Goal: Task Accomplishment & Management: Complete application form

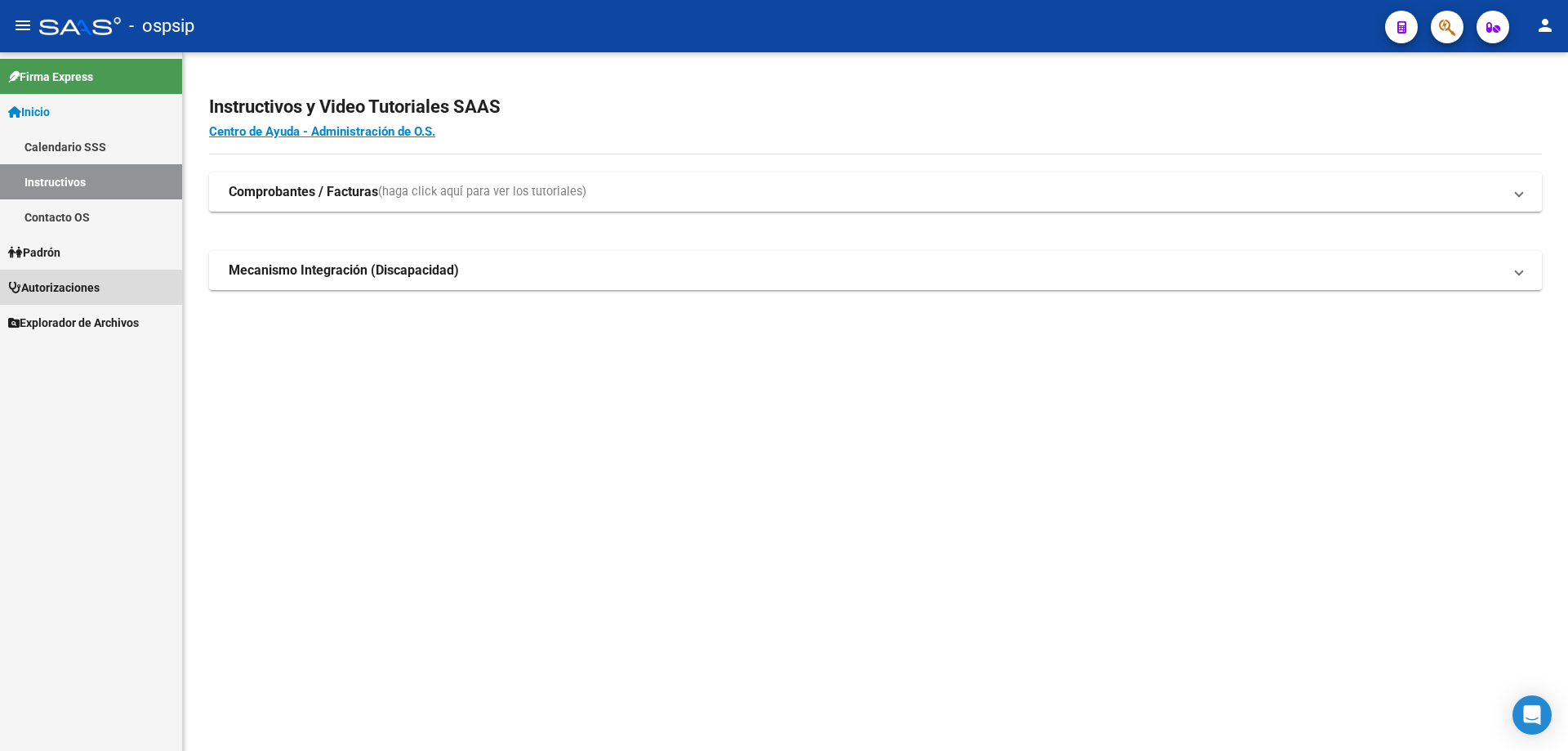
click at [81, 287] on span "Autorizaciones" at bounding box center [54, 288] width 92 height 18
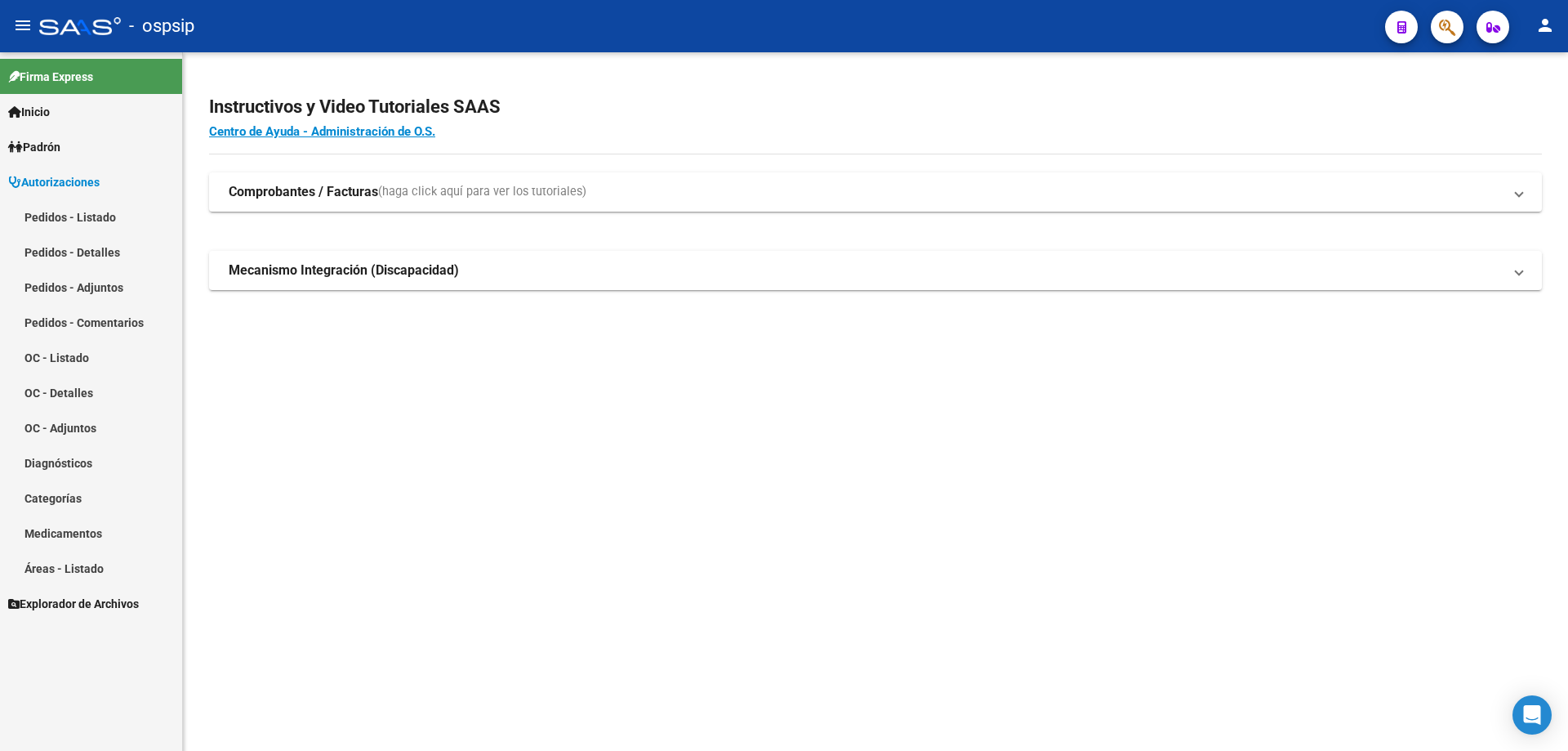
click at [86, 320] on link "Pedidos - Comentarios" at bounding box center [91, 322] width 182 height 35
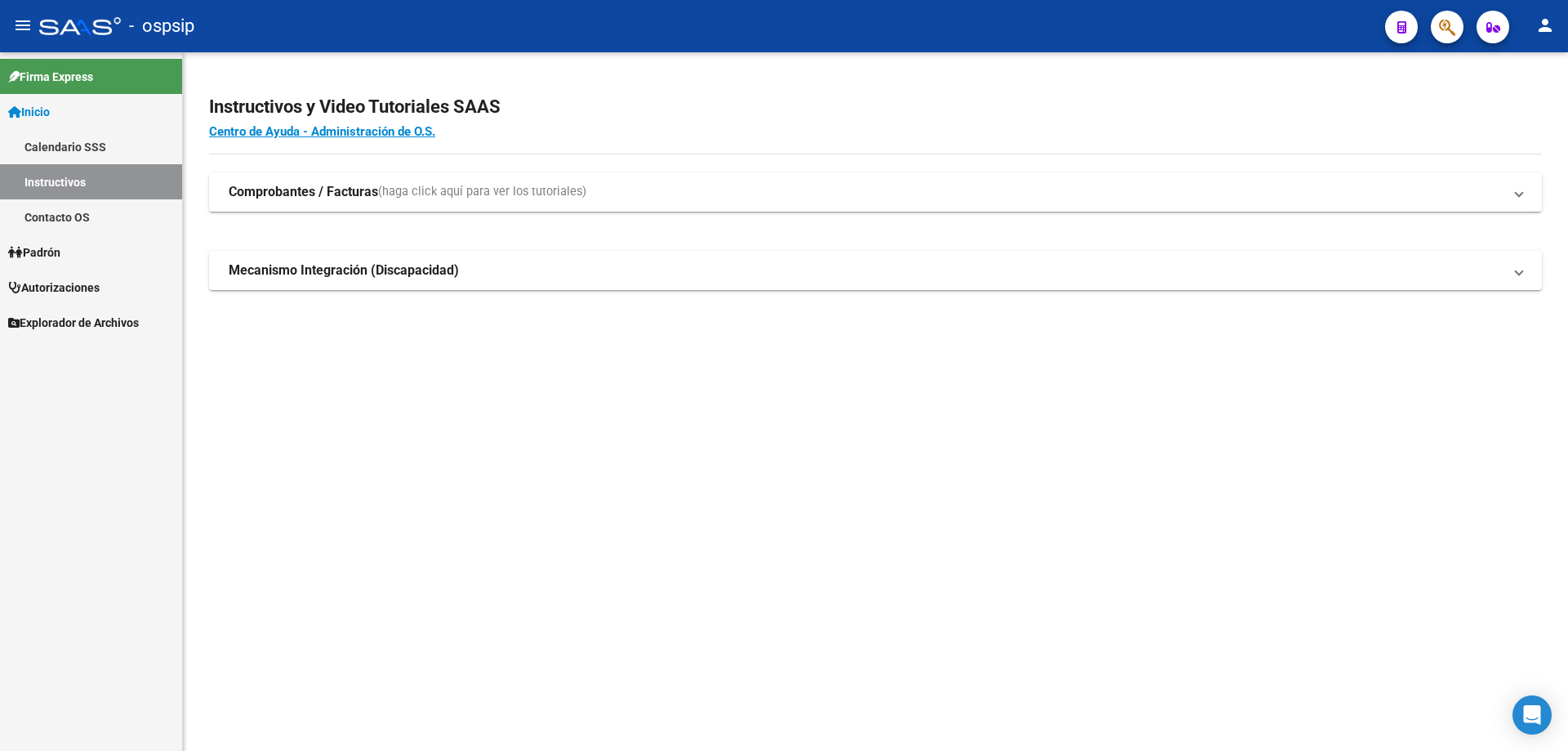
click at [81, 269] on link "Autorizaciones" at bounding box center [91, 287] width 182 height 35
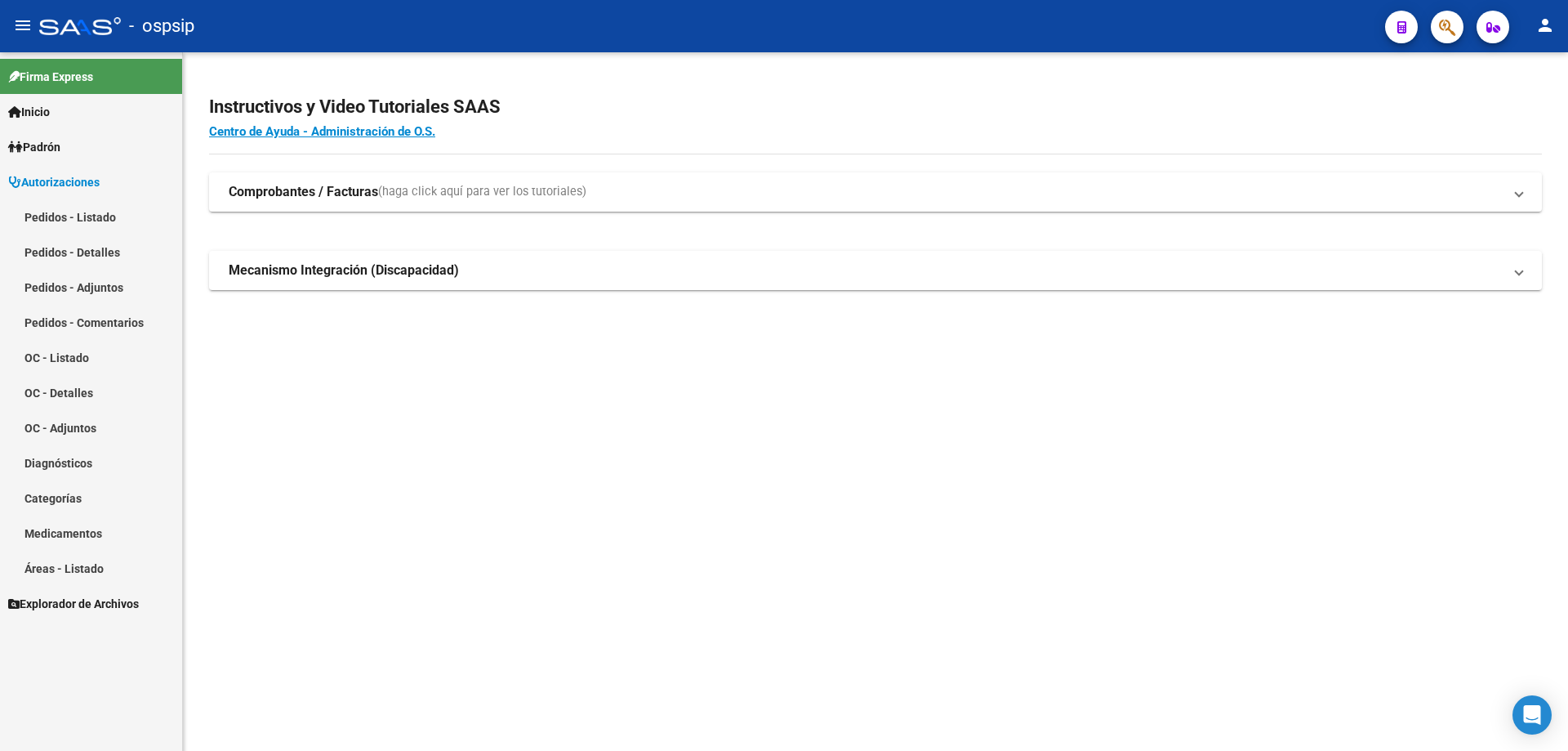
click at [88, 219] on link "Pedidos - Listado" at bounding box center [91, 217] width 182 height 35
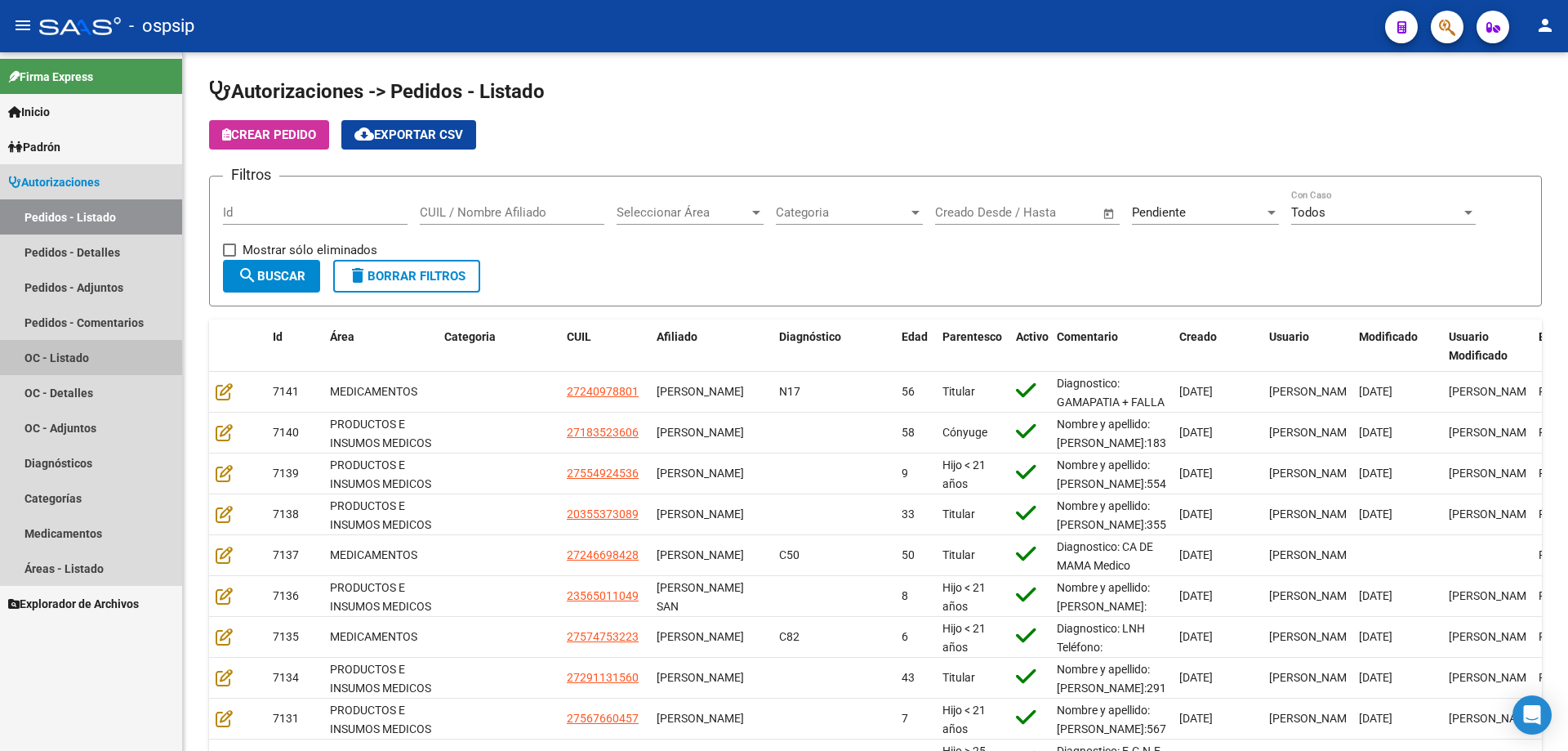
click at [66, 362] on link "OC - Listado" at bounding box center [91, 357] width 182 height 35
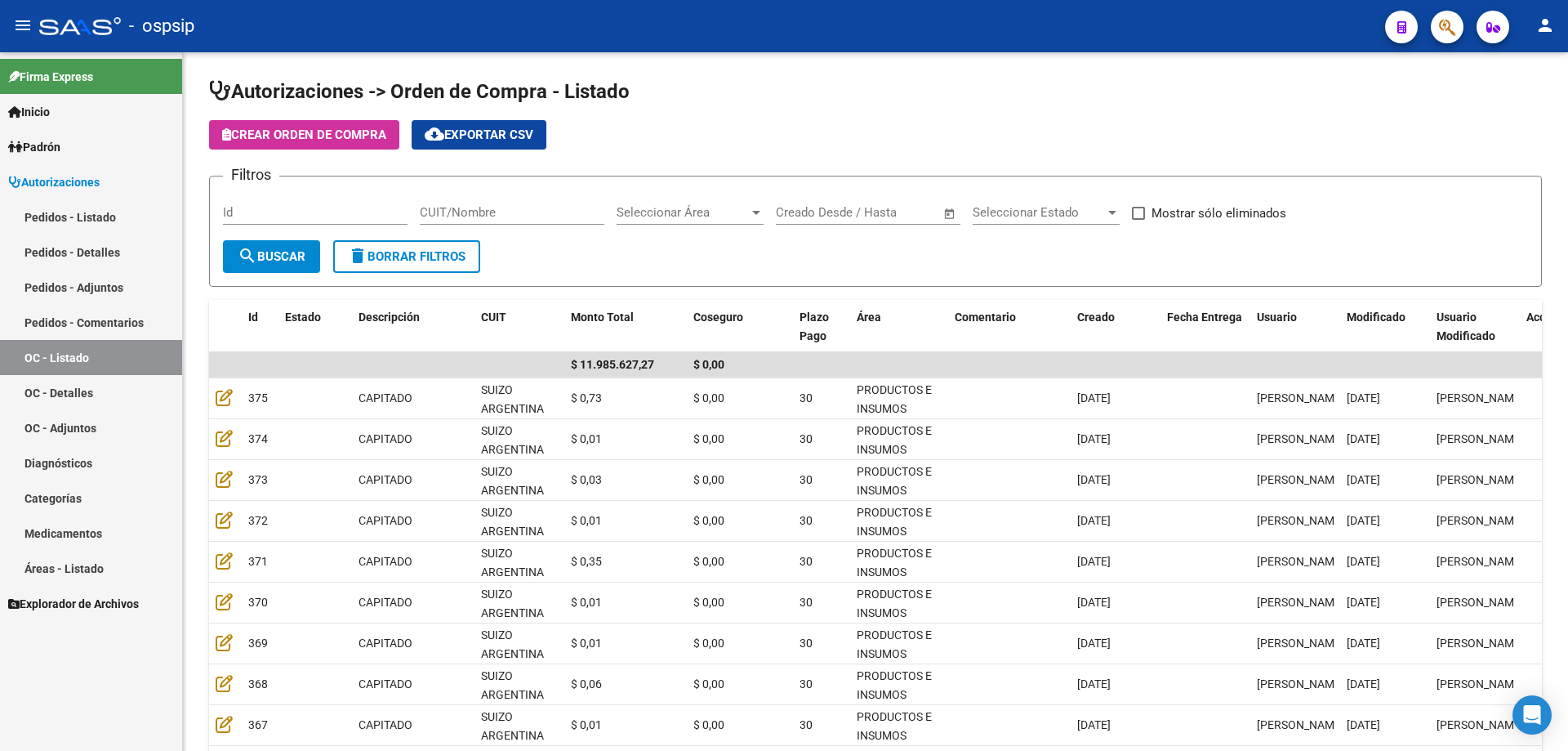
click at [76, 213] on link "Pedidos - Listado" at bounding box center [91, 217] width 182 height 35
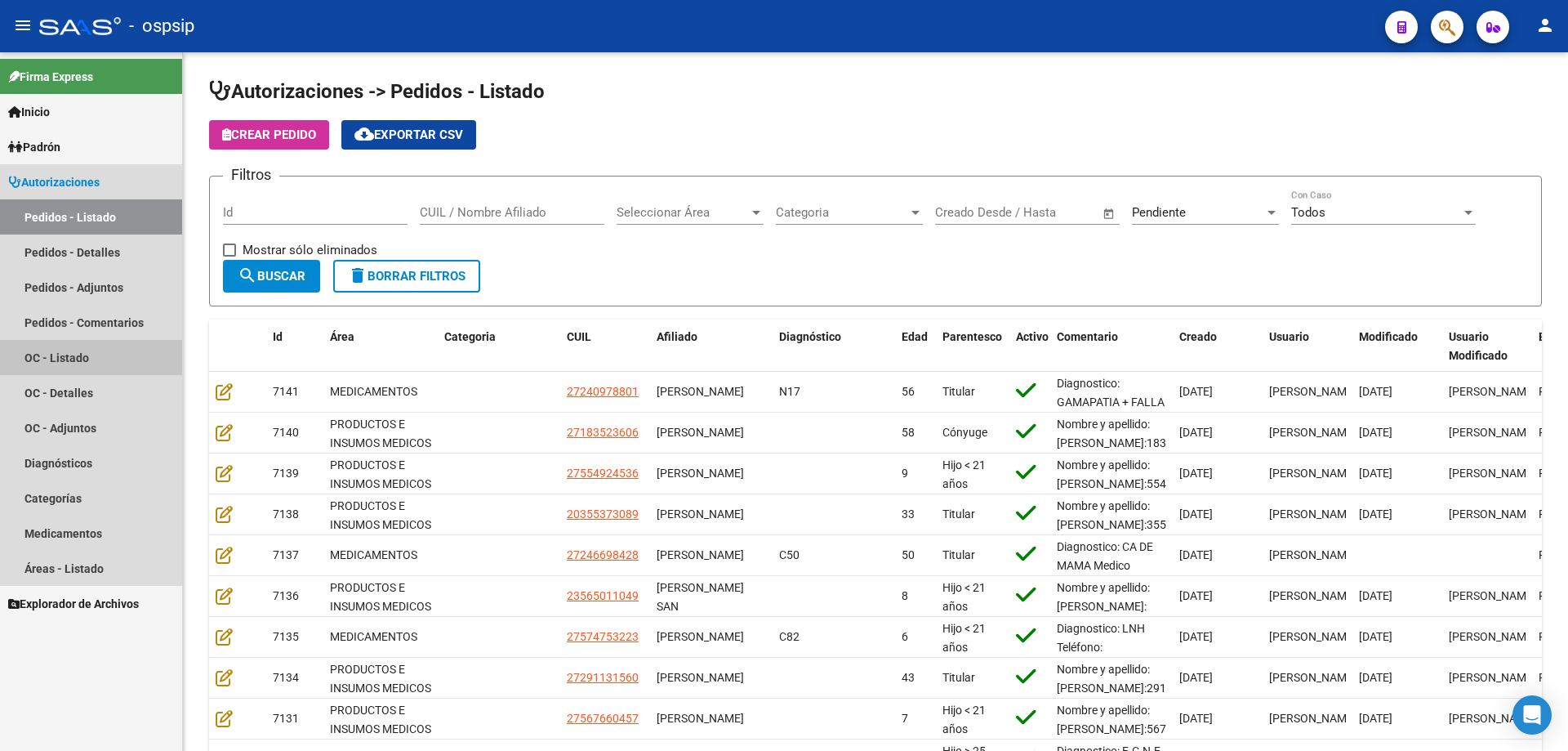
click at [80, 364] on link "OC - Listado" at bounding box center [91, 357] width 182 height 35
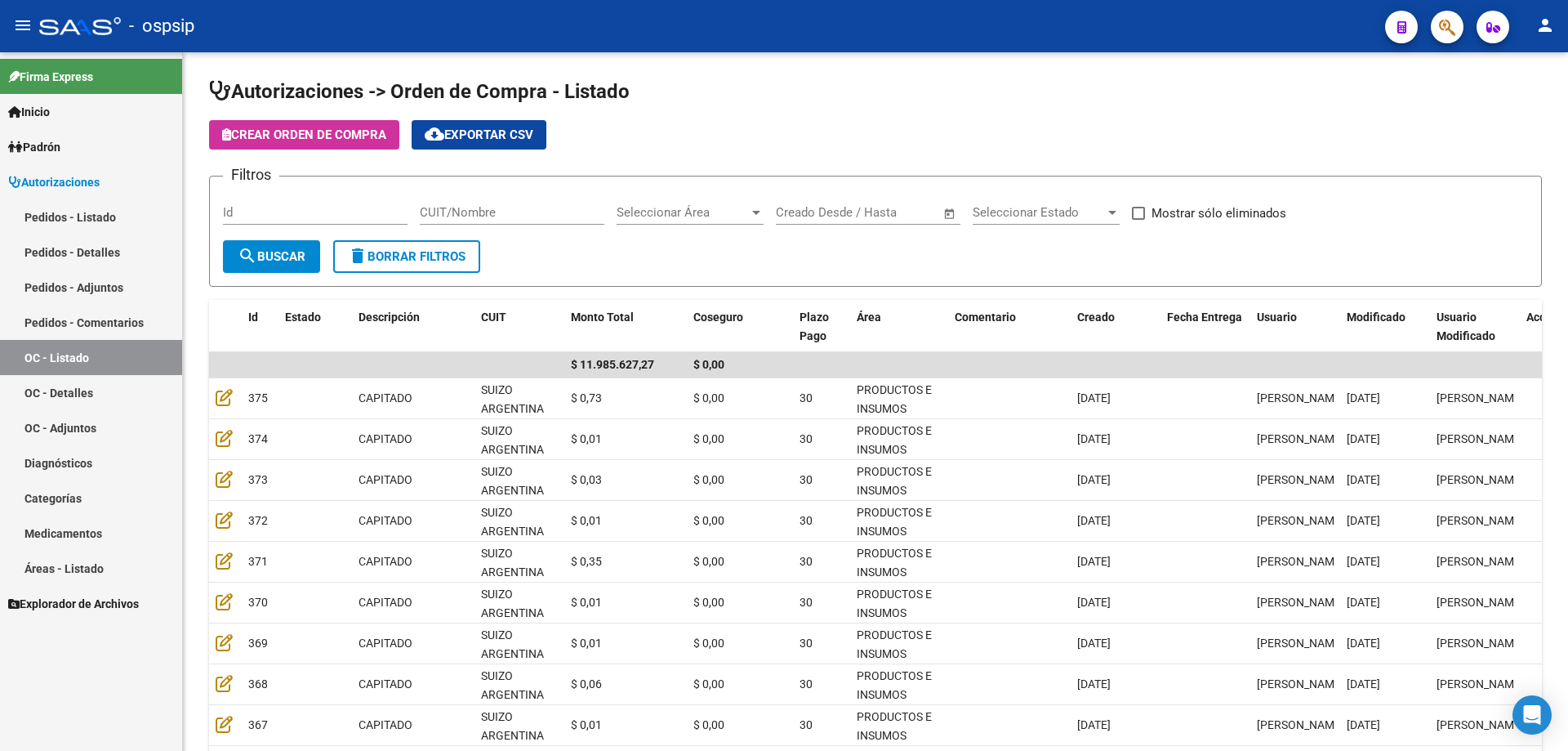
click at [92, 214] on link "Pedidos - Listado" at bounding box center [91, 217] width 182 height 35
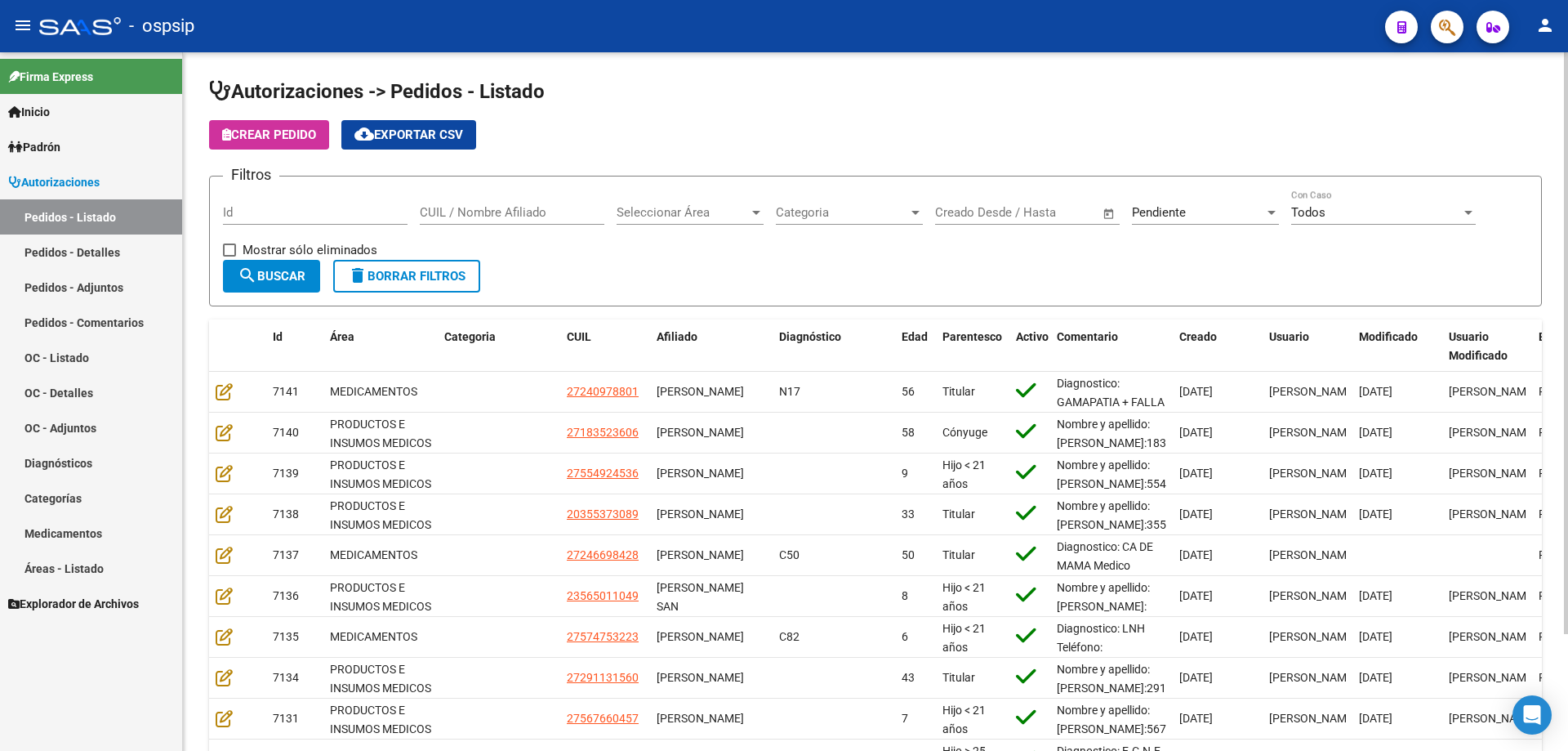
click at [1163, 209] on span "Pendiente" at bounding box center [1158, 212] width 54 height 15
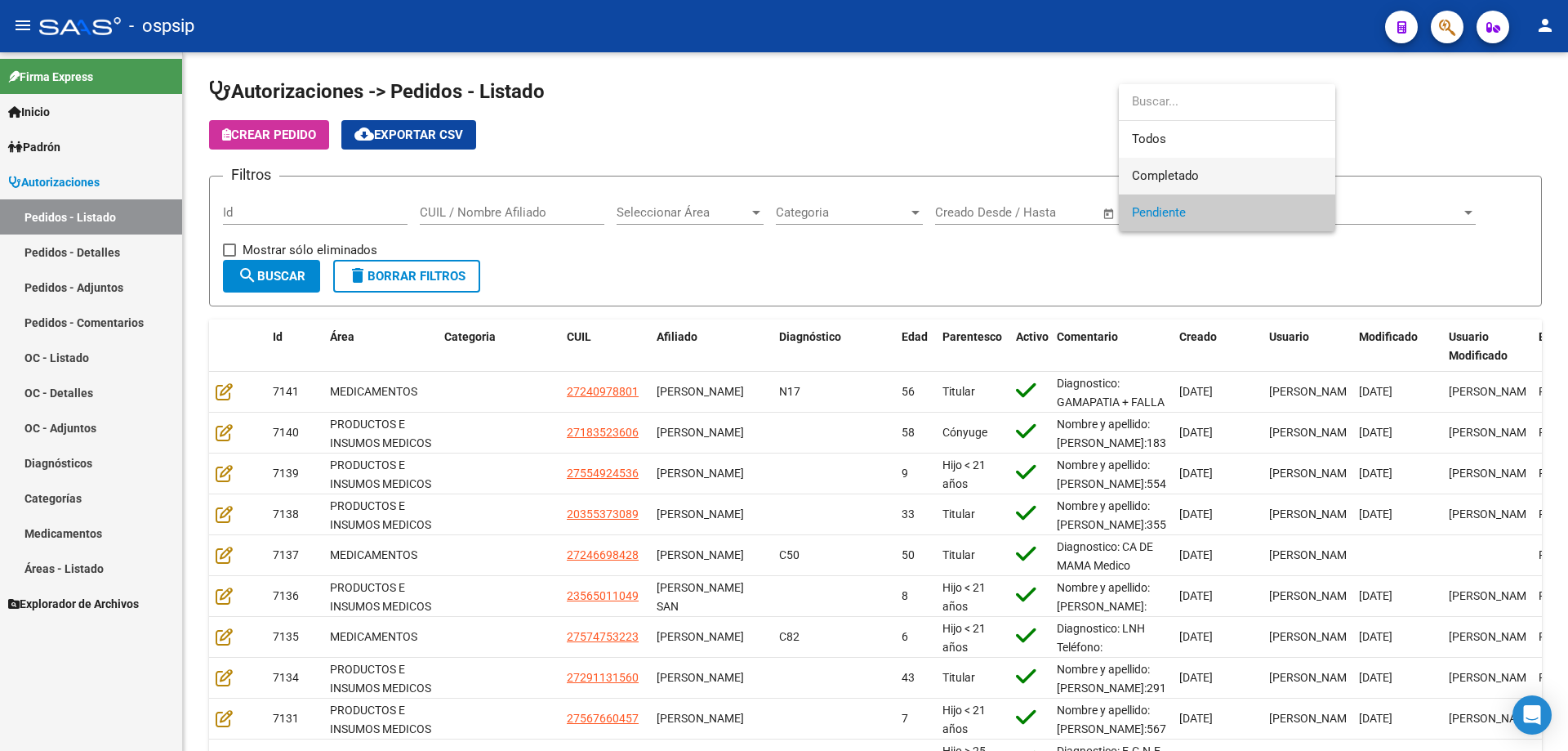
click at [1161, 169] on span "Completado" at bounding box center [1165, 176] width 67 height 15
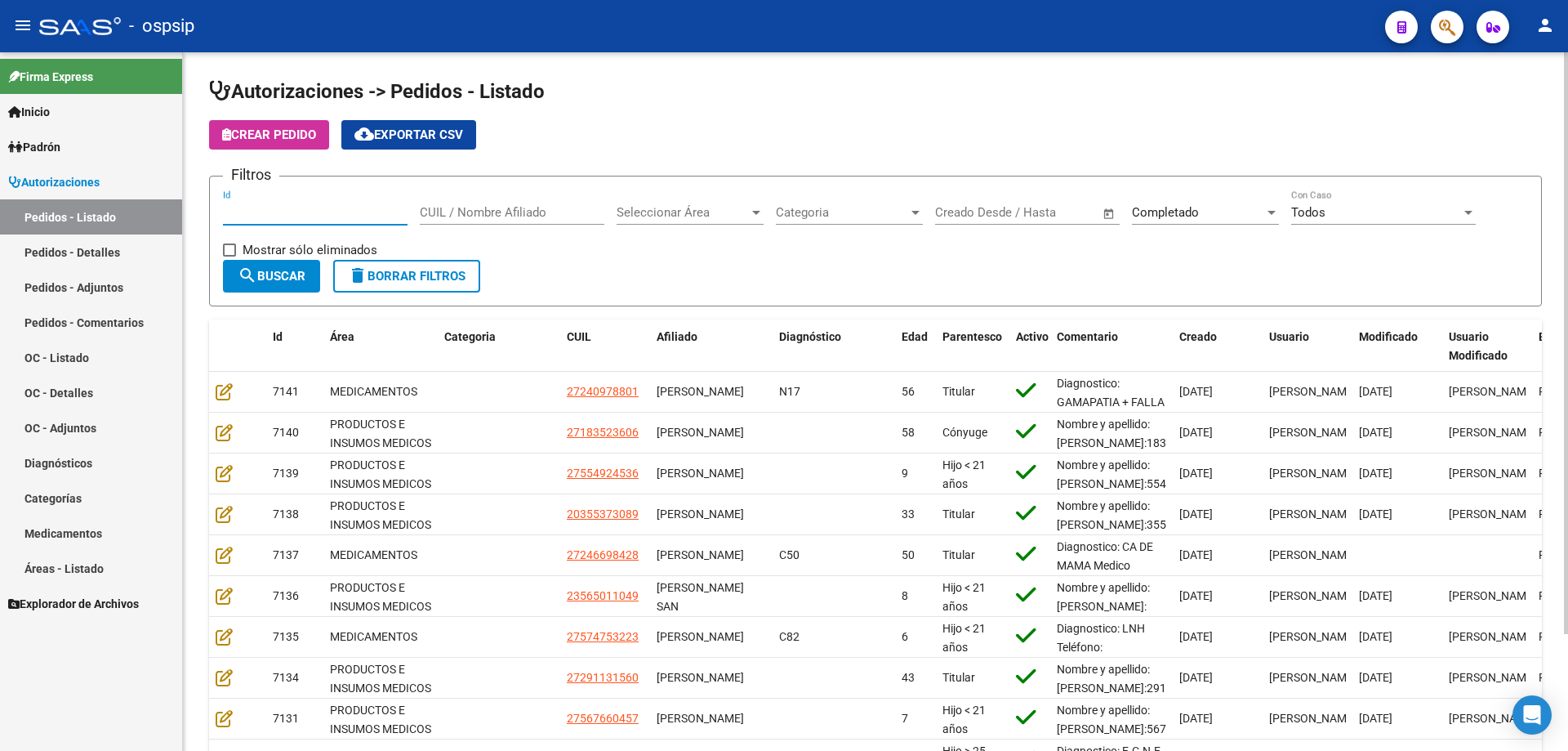
click at [294, 208] on input "Id" at bounding box center [315, 212] width 184 height 15
click at [478, 204] on div "CUIL / Nombre Afiliado" at bounding box center [511, 207] width 184 height 35
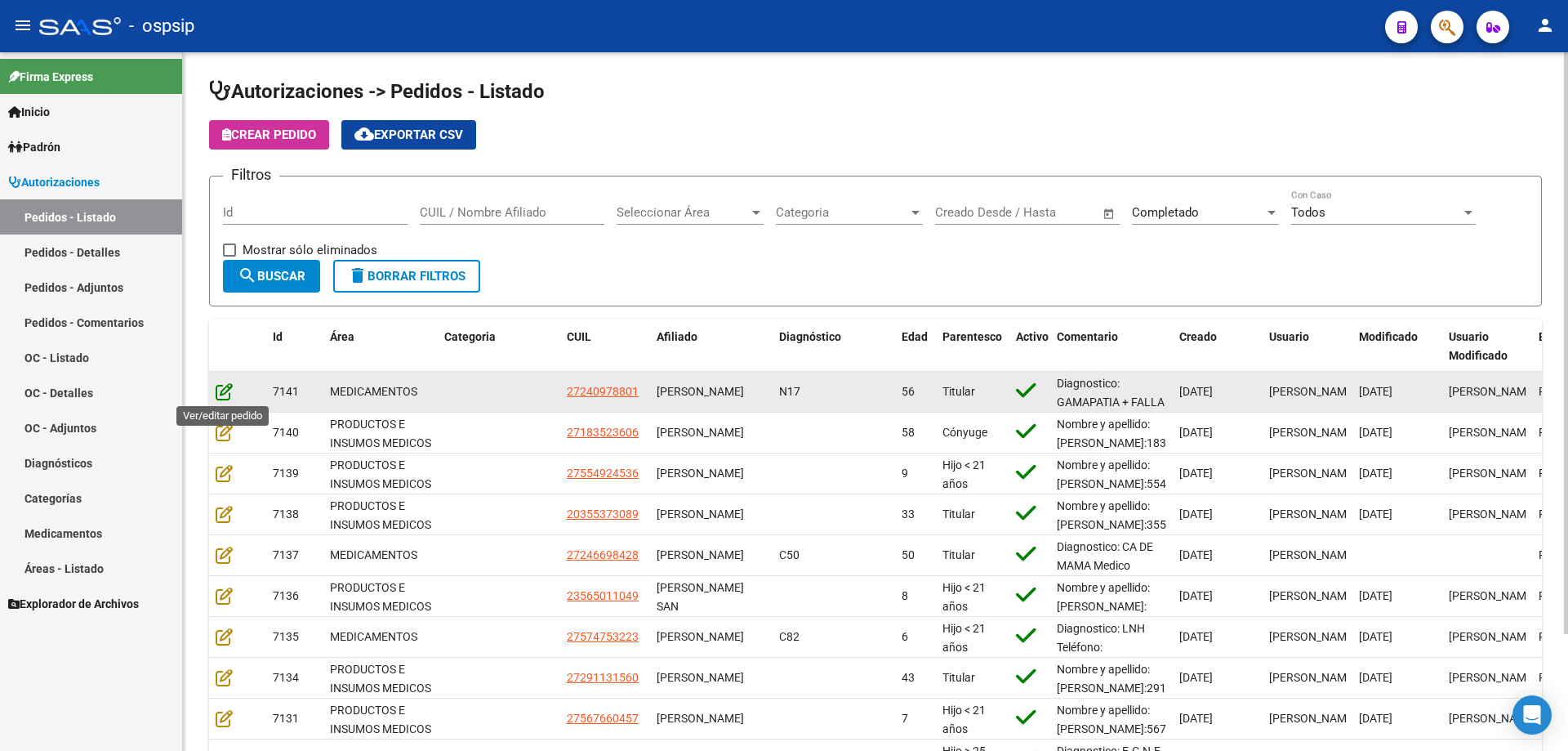
click at [230, 387] on icon at bounding box center [224, 391] width 18 height 18
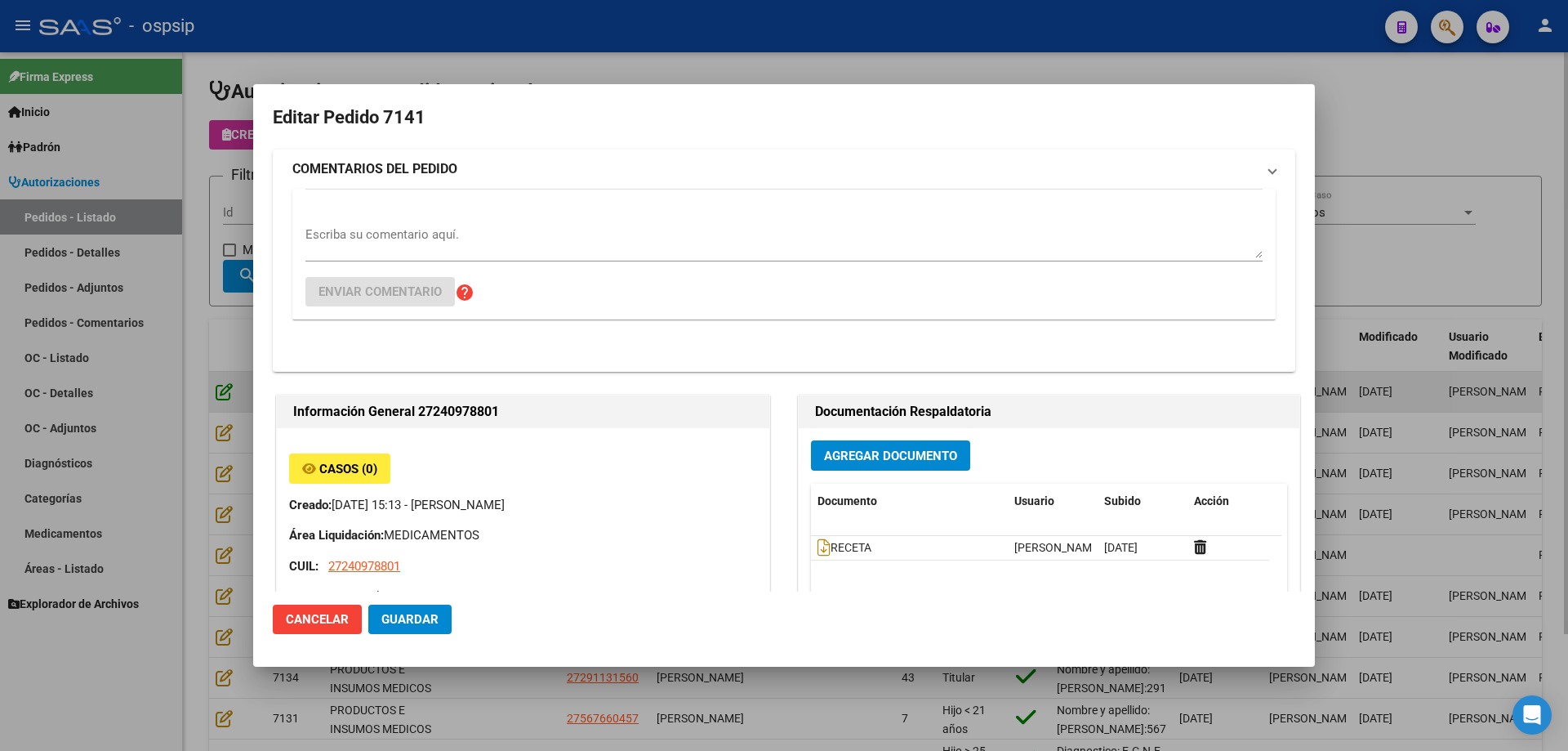
type input "[GEOGRAPHIC_DATA], [GEOGRAPHIC_DATA][PERSON_NAME] 1529"
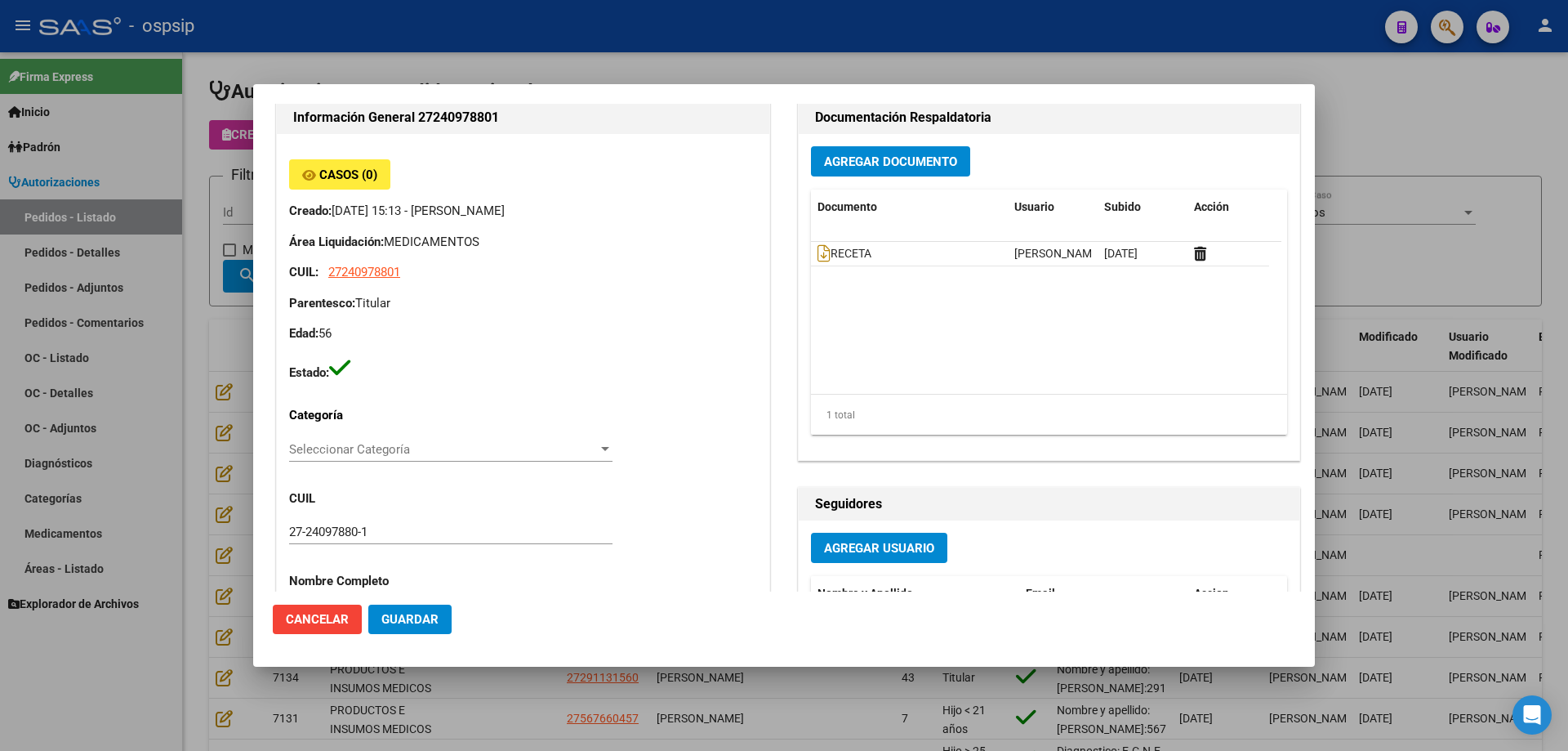
scroll to position [245, 0]
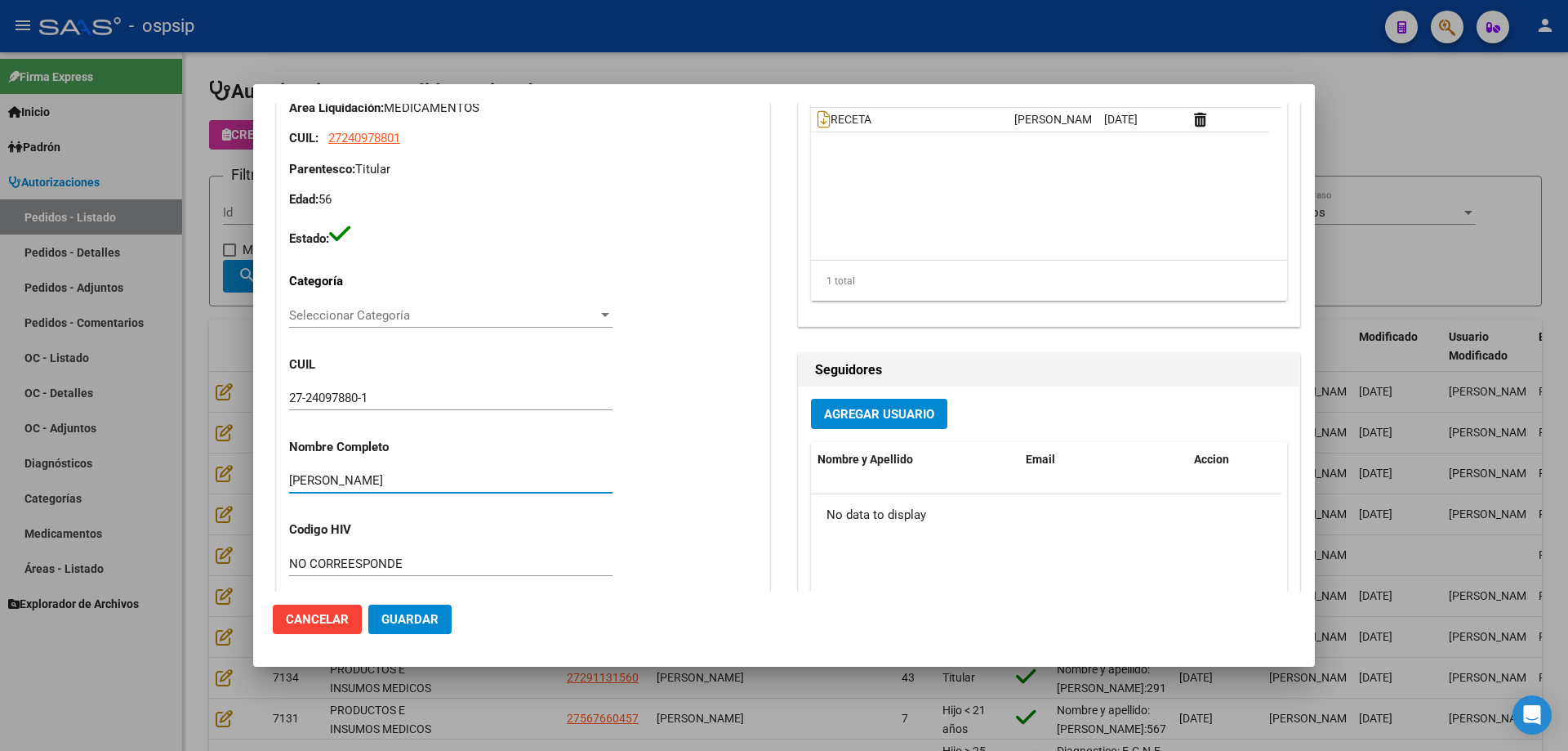
drag, startPoint x: 482, startPoint y: 483, endPoint x: 261, endPoint y: 485, distance: 221.0
click at [261, 485] on mat-dialog-content "Editar Pedido 7141 COMENTARIOS DEL PEDIDO Escriba su comentario aquí. Enviar co…" at bounding box center [784, 347] width 1062 height 488
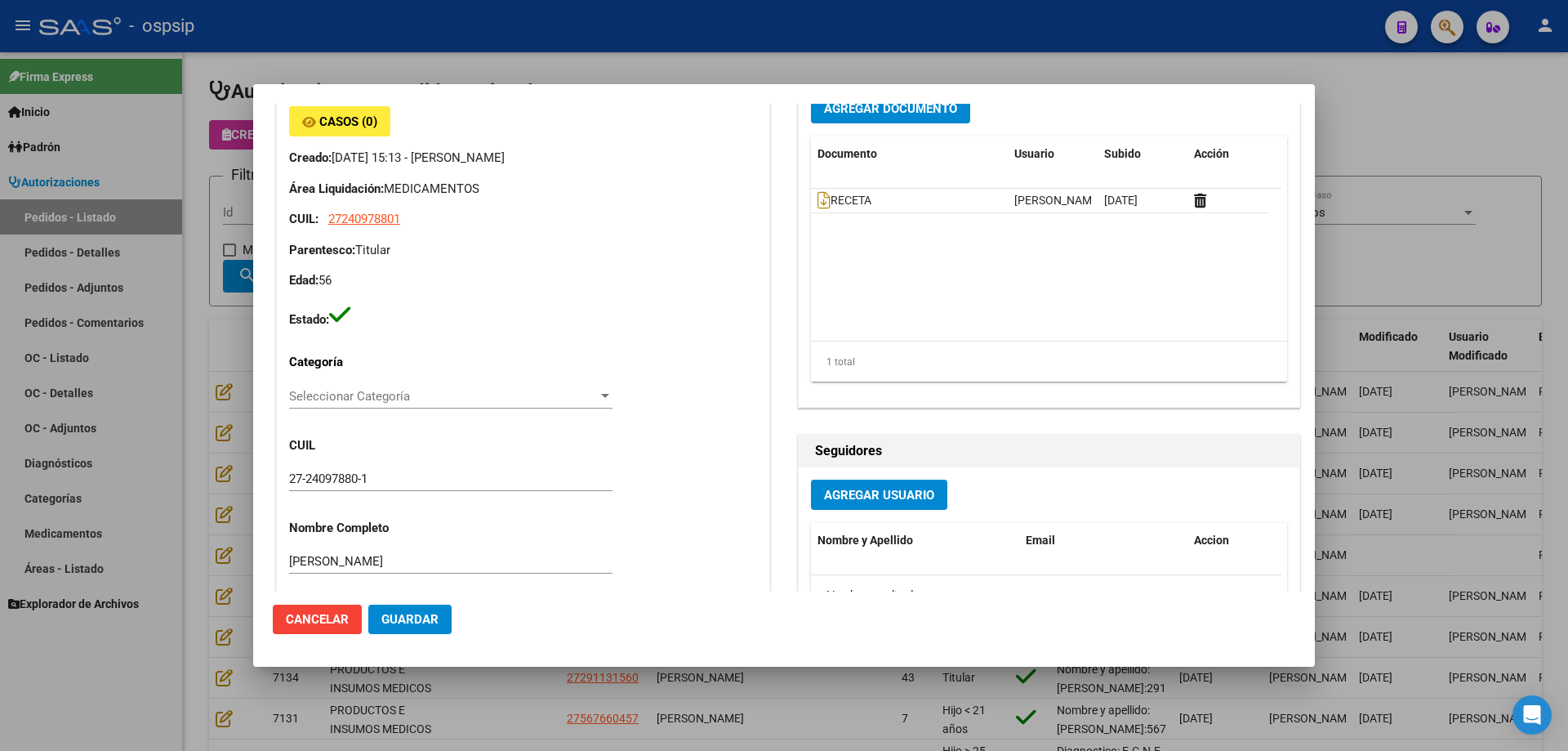
scroll to position [164, 0]
click at [336, 475] on input "27-24097880-1" at bounding box center [451, 479] width 324 height 15
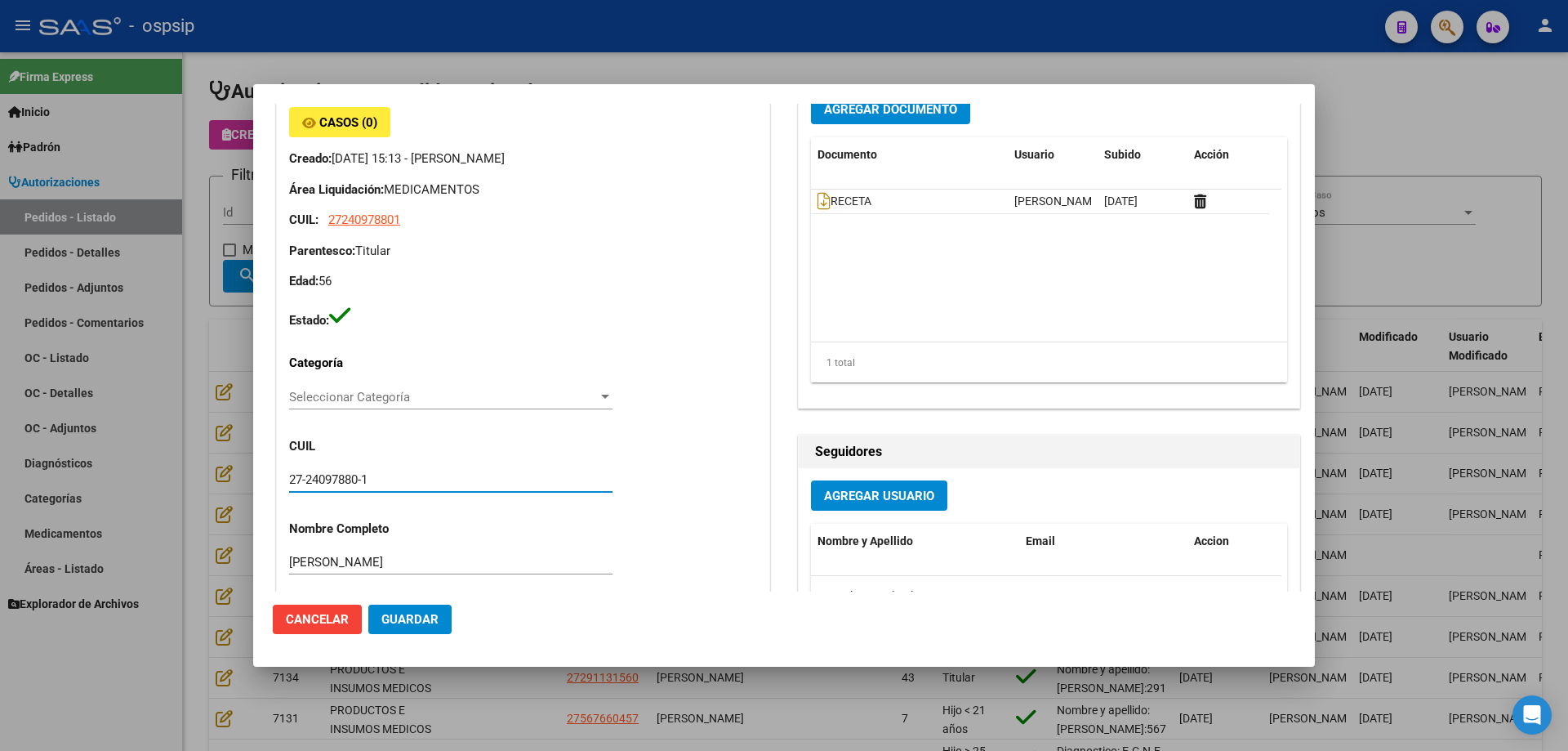
click at [336, 475] on input "27-24097880-1" at bounding box center [451, 479] width 324 height 15
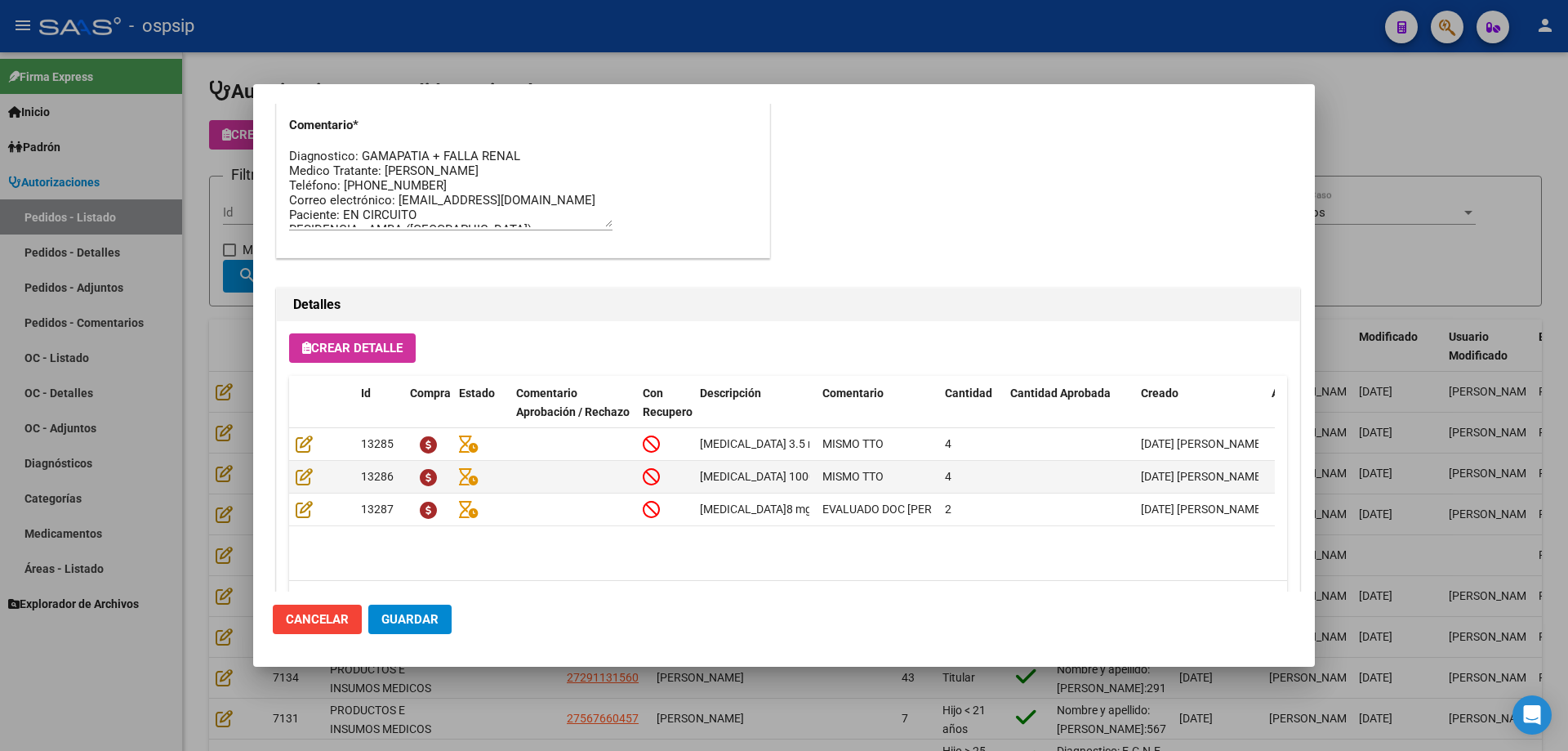
scroll to position [0, 0]
drag, startPoint x: 518, startPoint y: 155, endPoint x: 364, endPoint y: 151, distance: 154.1
click at [364, 151] on textarea "Diagnostico: GAMAPATIA + FALLA RENAL Medico Tratante: [PERSON_NAME] Teléfono: […" at bounding box center [451, 188] width 324 height 77
click at [223, 131] on div at bounding box center [784, 376] width 1568 height 751
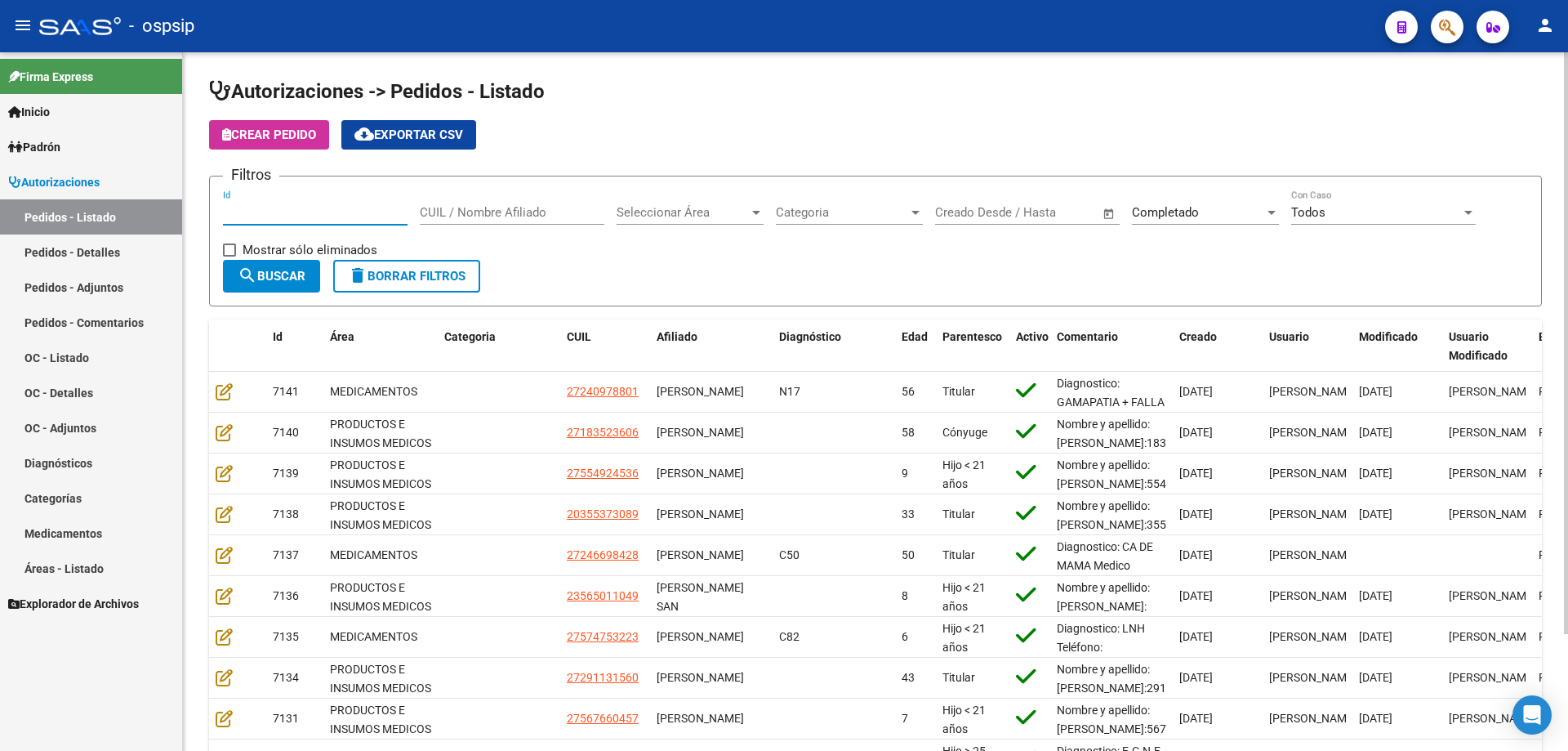
click at [259, 213] on input "Id" at bounding box center [315, 212] width 184 height 15
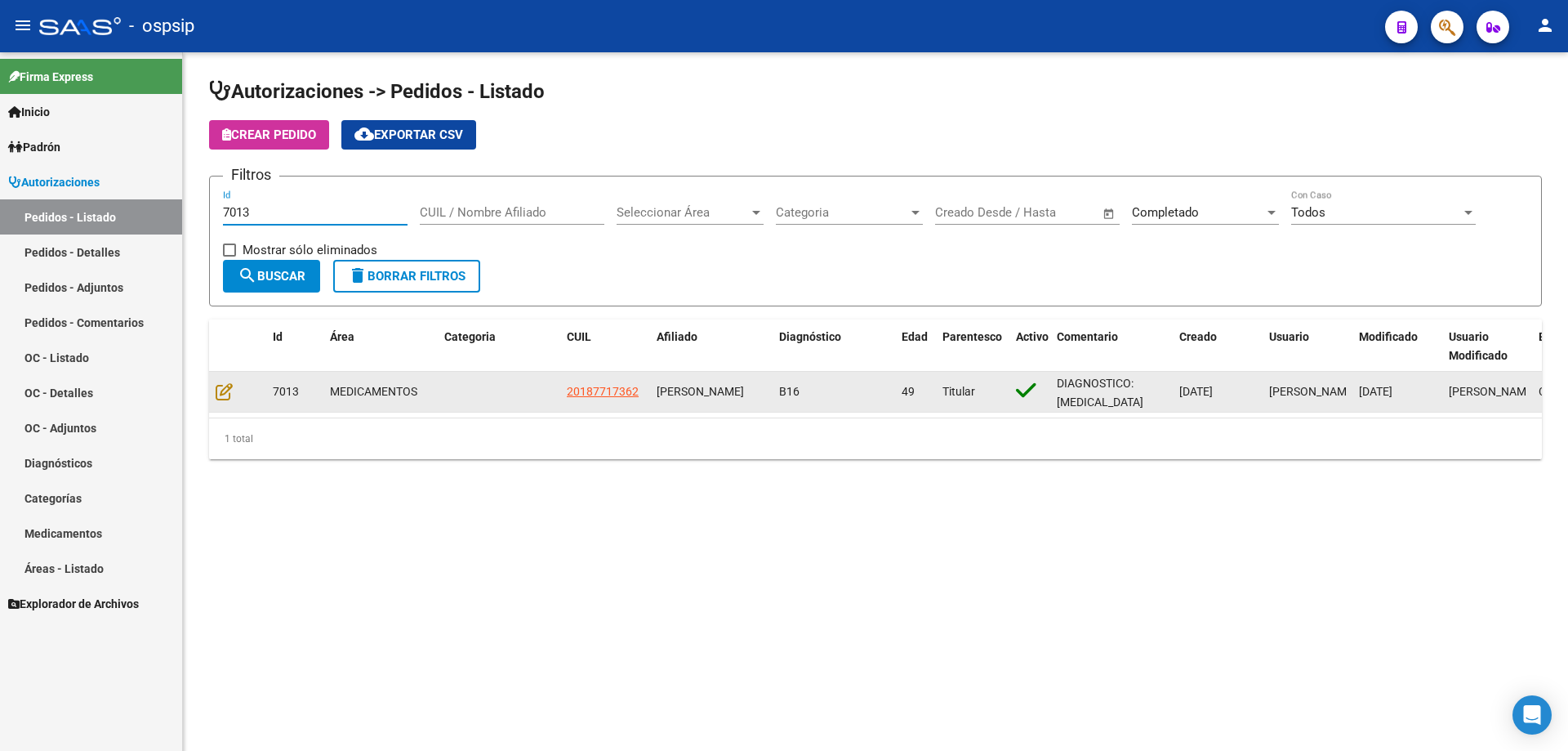
type input "7013"
click at [234, 390] on div at bounding box center [237, 391] width 44 height 19
click at [232, 390] on icon at bounding box center [224, 391] width 18 height 18
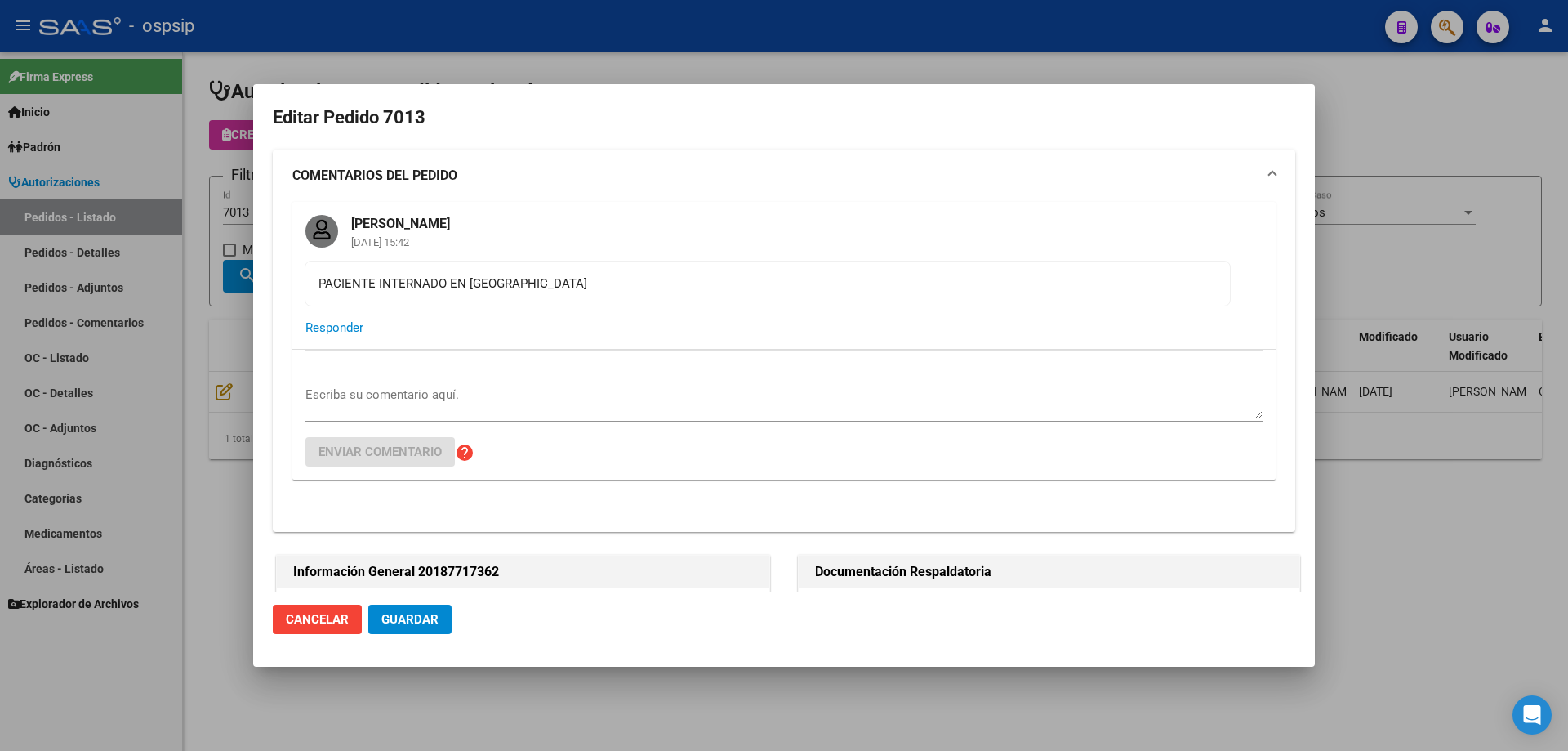
click at [436, 396] on textarea "Escriba su comentario aquí." at bounding box center [784, 402] width 958 height 33
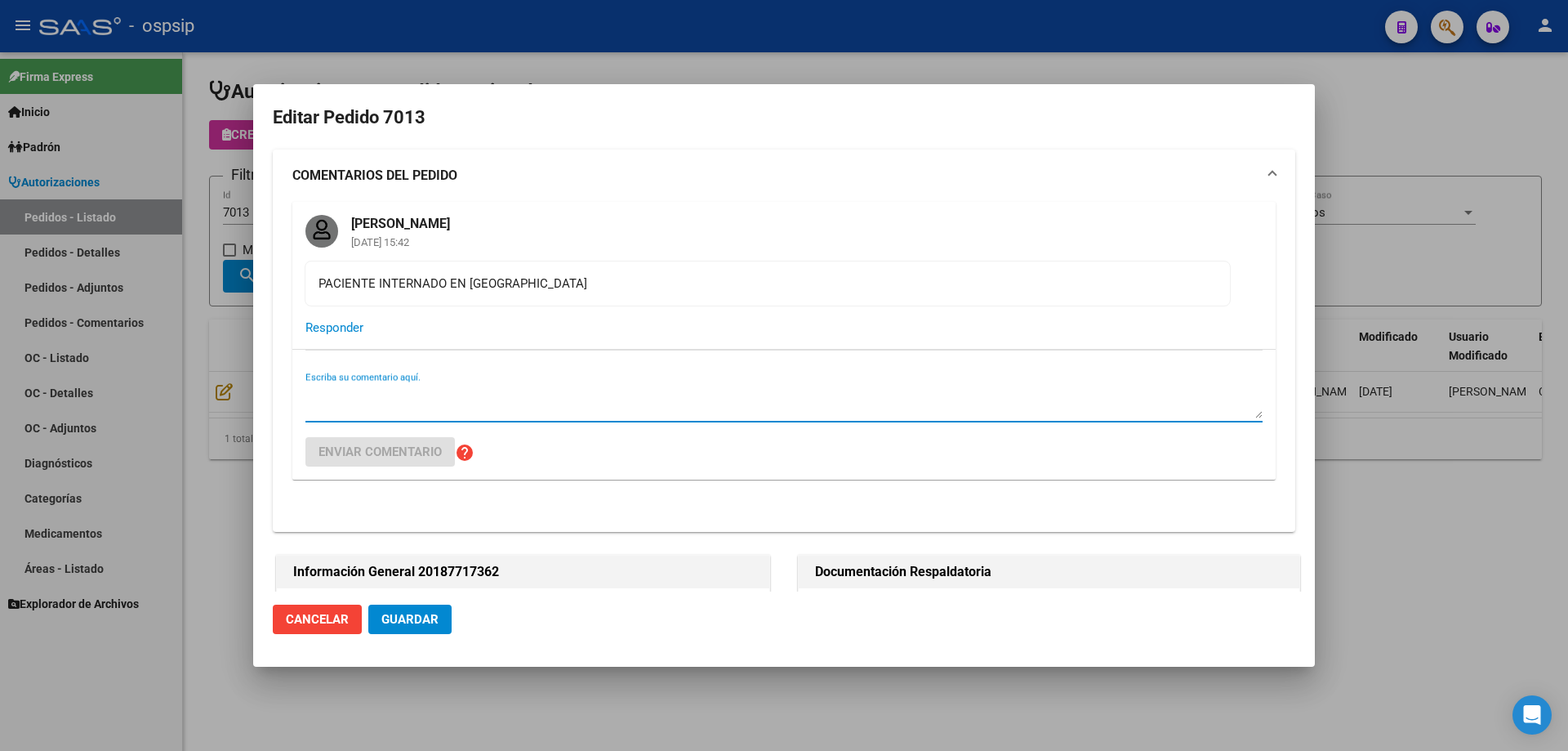
paste textarea "Nos informan que el afiliado óbito Se anula pedido"
click at [316, 395] on textarea "Nos informan que el afiliado óbito Se anula pedido" at bounding box center [784, 402] width 958 height 33
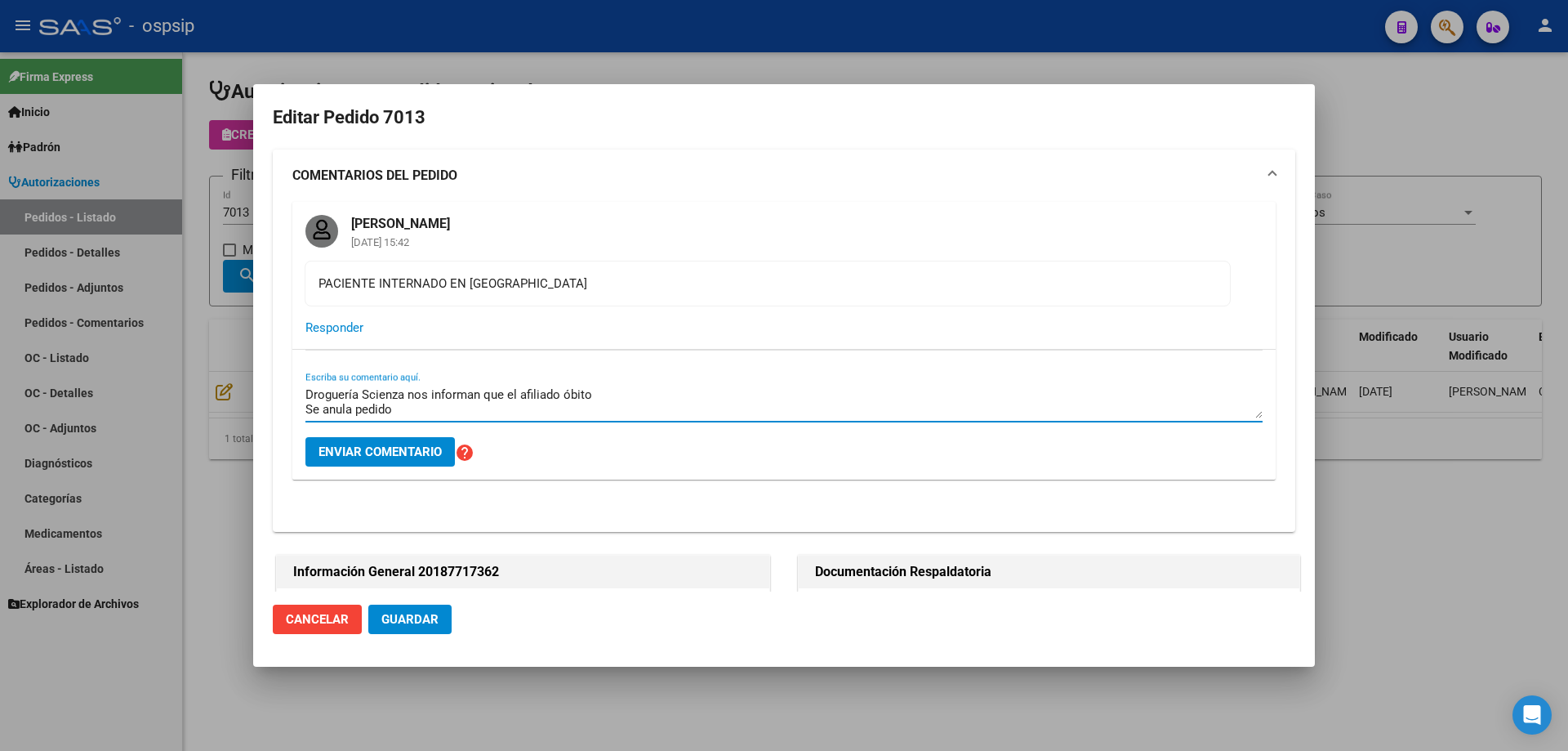
drag, startPoint x: 395, startPoint y: 411, endPoint x: 303, endPoint y: 412, distance: 92.0
click at [303, 412] on div "Droguería Scienza nos informan que el afiliado óbito Se anula pedido Escriba su…" at bounding box center [784, 414] width 983 height 130
click at [505, 394] on textarea "Droguería Scienza nos informan que el afiliado óbito" at bounding box center [784, 402] width 958 height 33
paste textarea "Se anula pedido"
click at [510, 389] on textarea "Droguería Scienza nos informan que Se anula pedidoel afiliado óbito" at bounding box center [784, 402] width 958 height 33
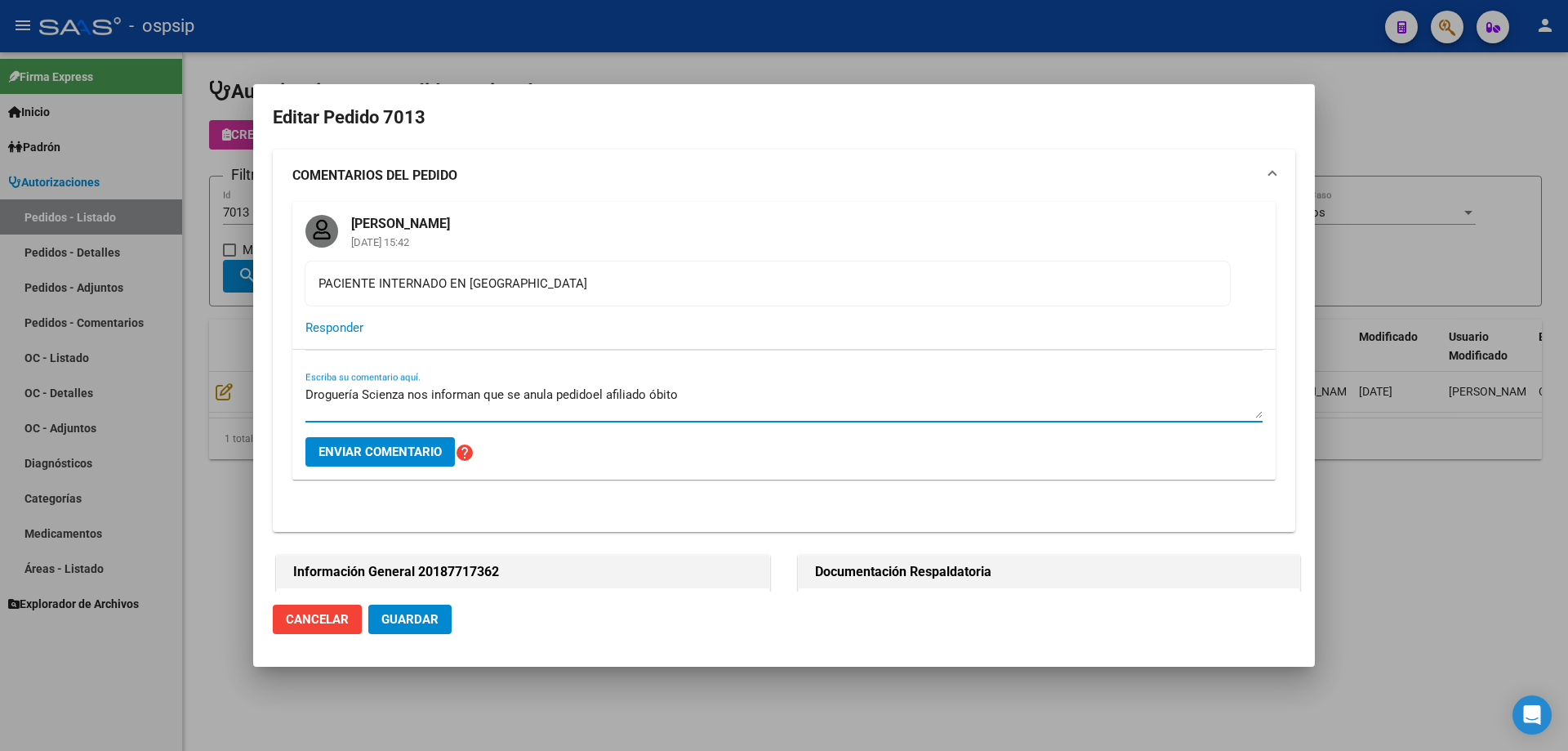
click at [557, 391] on textarea "Droguería Scienza nos informan que se anula pedidoel afiliado óbito" at bounding box center [784, 402] width 958 height 33
click at [606, 389] on textarea "Droguería Scienza nos informan que se anula el pedidoel afiliado óbito" at bounding box center [784, 402] width 958 height 33
click at [767, 394] on textarea "Droguería Scienza nos informan que se anula el pedido porque el afiliado óbito" at bounding box center [784, 402] width 958 height 33
drag, startPoint x: 701, startPoint y: 399, endPoint x: 647, endPoint y: 391, distance: 54.6
click at [647, 391] on textarea "Droguería Scienza nos informan que se anula el pedido porque el afiliado óbito" at bounding box center [784, 402] width 958 height 33
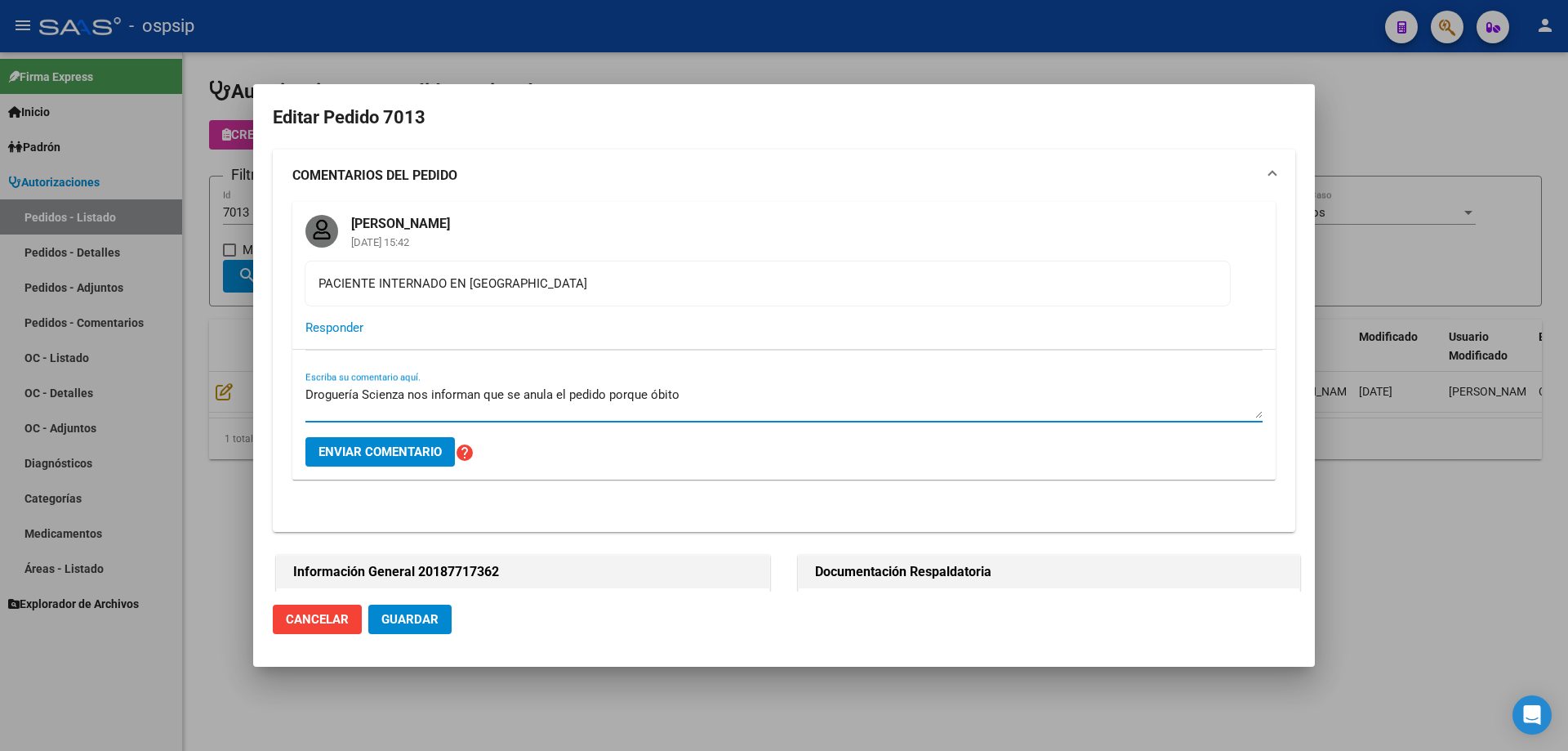
click at [704, 384] on div "Droguería Scienza nos informan que se anula el pedido porque óbito Escriba su c…" at bounding box center [784, 402] width 958 height 39
click at [704, 393] on textarea "Droguería Scienza nos informan que se anula el pedido porque óbito" at bounding box center [784, 402] width 958 height 33
paste textarea "el afiliado"
click at [645, 399] on textarea "Droguería Scienza nos informan que se anula el pedido porque óbito el afiliado" at bounding box center [784, 402] width 958 height 33
click at [661, 394] on textarea "Droguería Scienza nos informan que se anula el pedido por óbito el afiliado" at bounding box center [784, 402] width 958 height 33
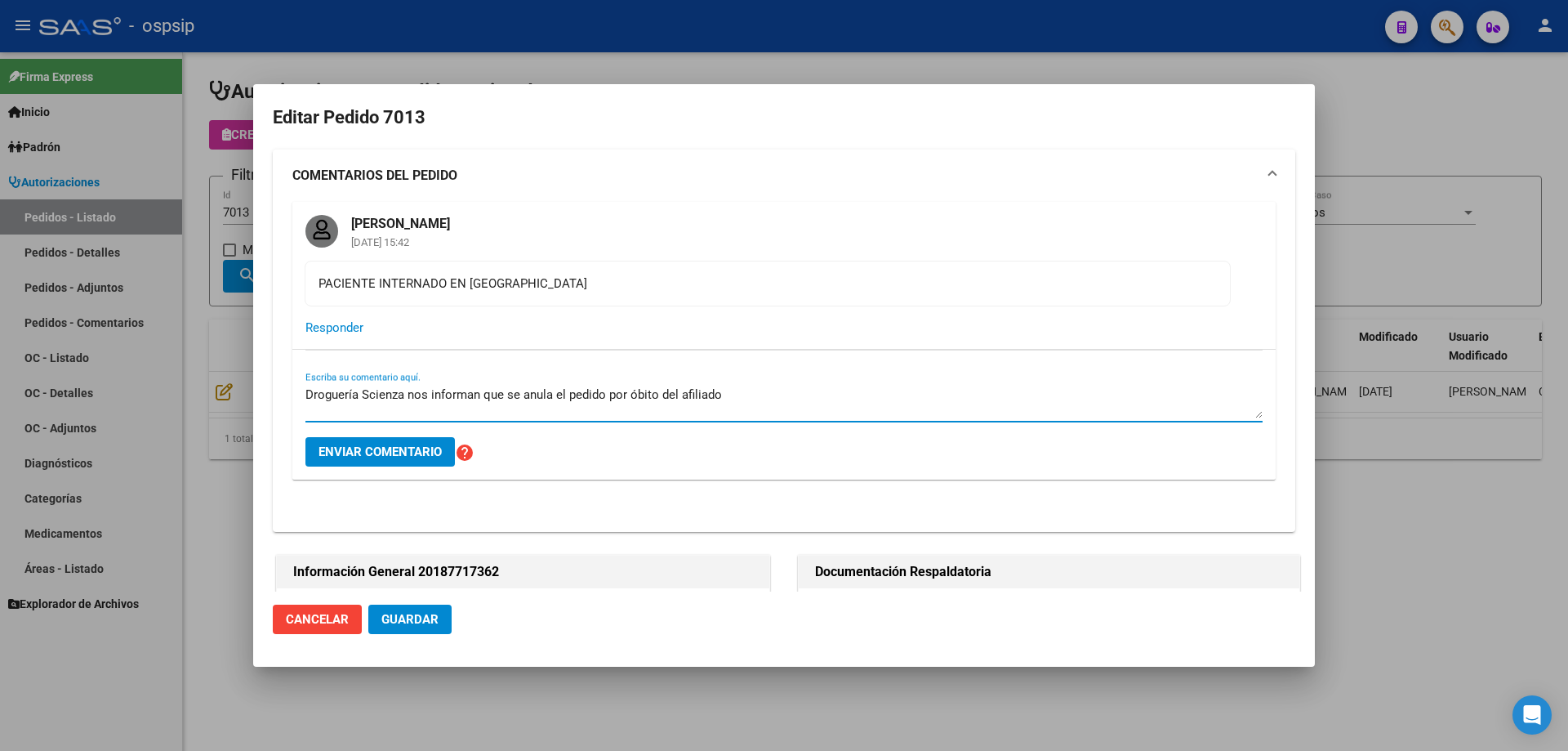
click at [786, 407] on textarea "Droguería Scienza nos informan que se anula el pedido por óbito del afiliado" at bounding box center [784, 402] width 958 height 33
click at [794, 382] on div "Droguería Scienza nos informan que se anula el pedido por óbito del afiliado Es…" at bounding box center [784, 402] width 958 height 39
click at [768, 386] on textarea "Droguería Scienza nos informan que se anula el pedido por óbito del afiliado" at bounding box center [784, 402] width 958 height 33
click at [485, 394] on textarea "Droguería Scienza nos informan que se anula el pedido por óbito del afiliado." at bounding box center [784, 402] width 958 height 33
type textarea "Droguería Scienza nos informa que se anula el pedido por óbito del afiliado."
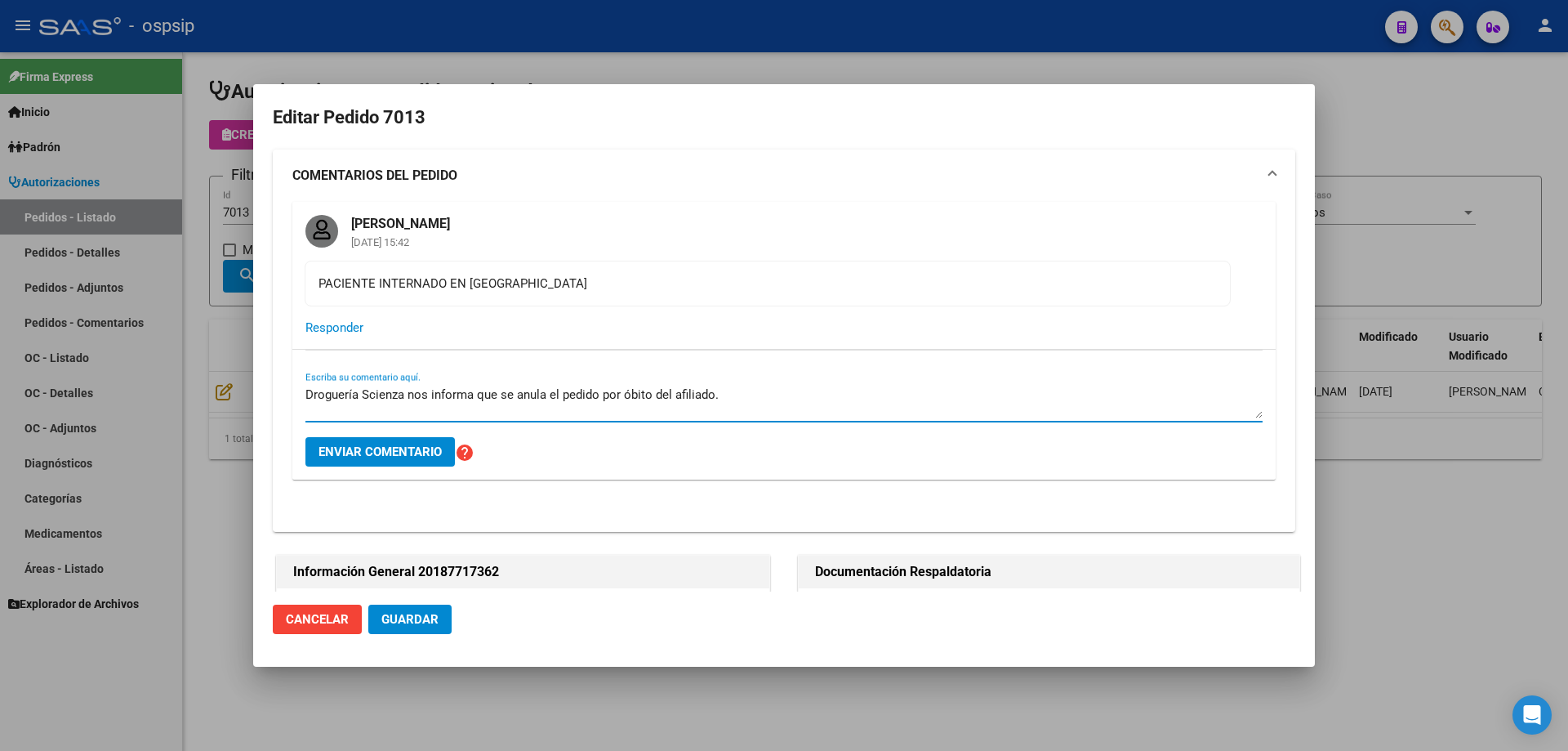
click at [402, 455] on span "Enviar comentario" at bounding box center [380, 452] width 123 height 15
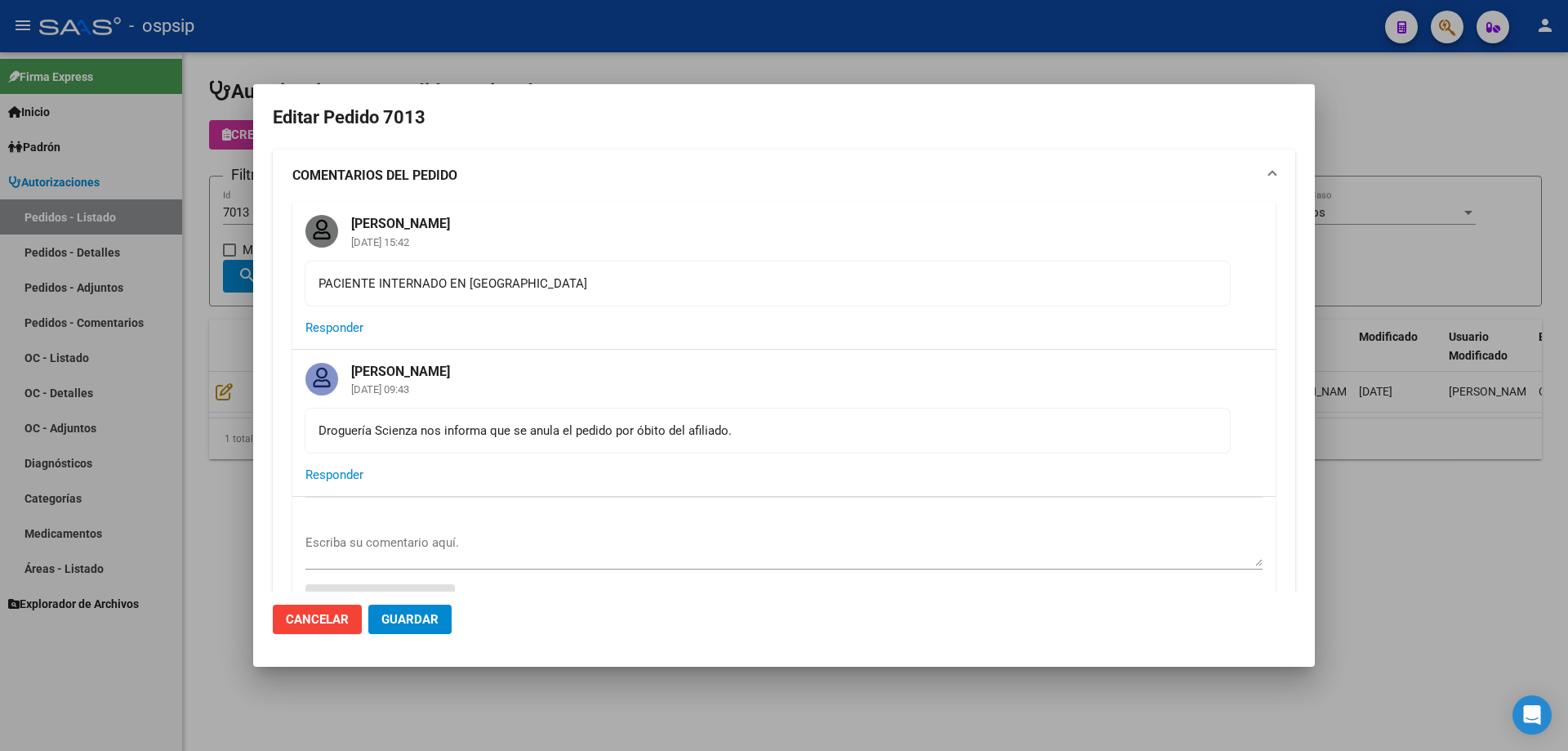
drag, startPoint x: 736, startPoint y: 430, endPoint x: 316, endPoint y: 443, distance: 420.2
click at [316, 443] on mat-card-content "Droguería Scienza nos informa que se anula el pedido por óbito del afiliado." at bounding box center [767, 430] width 926 height 46
copy div "Droguería Scienza nos informa que se anula el pedido por óbito del afiliado."
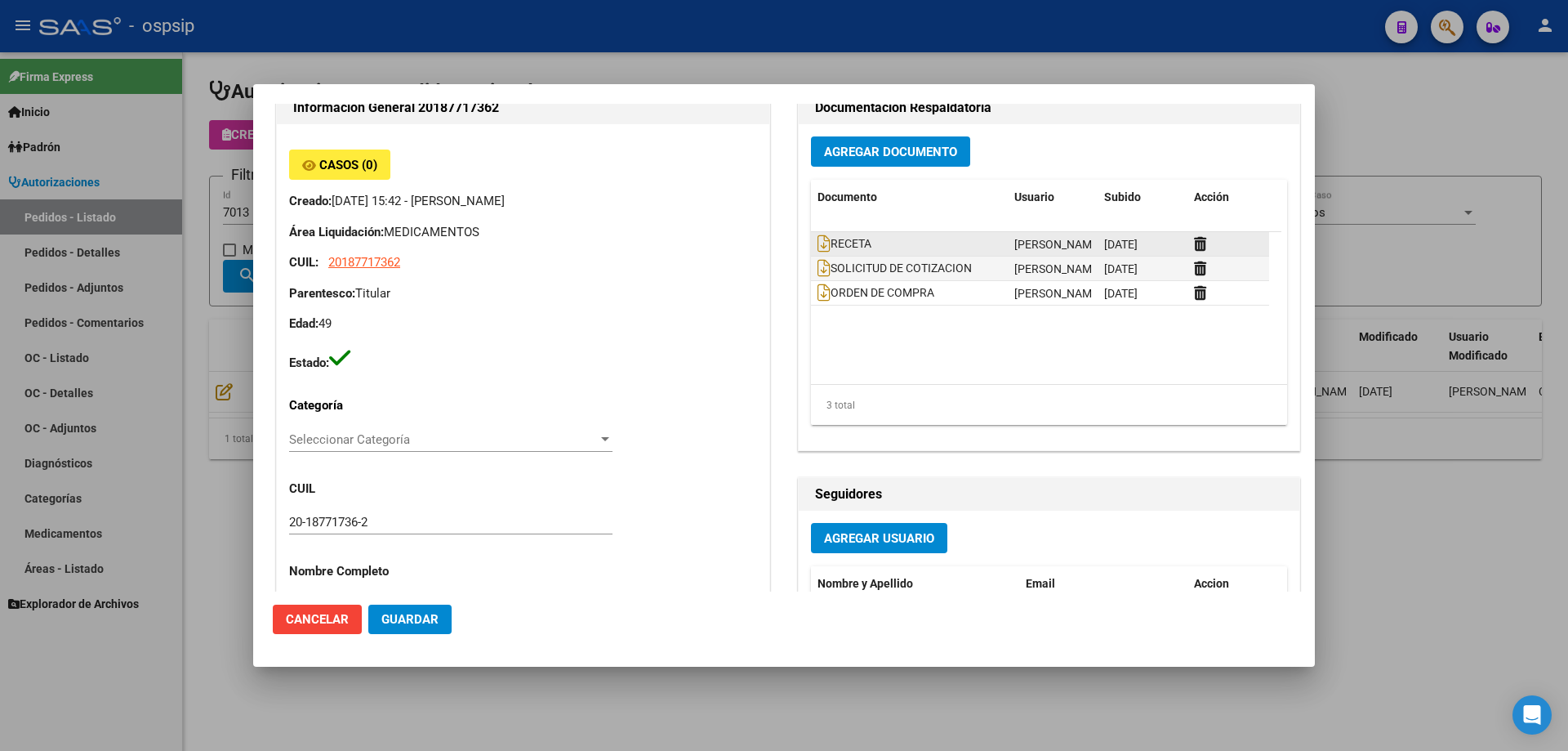
scroll to position [572, 0]
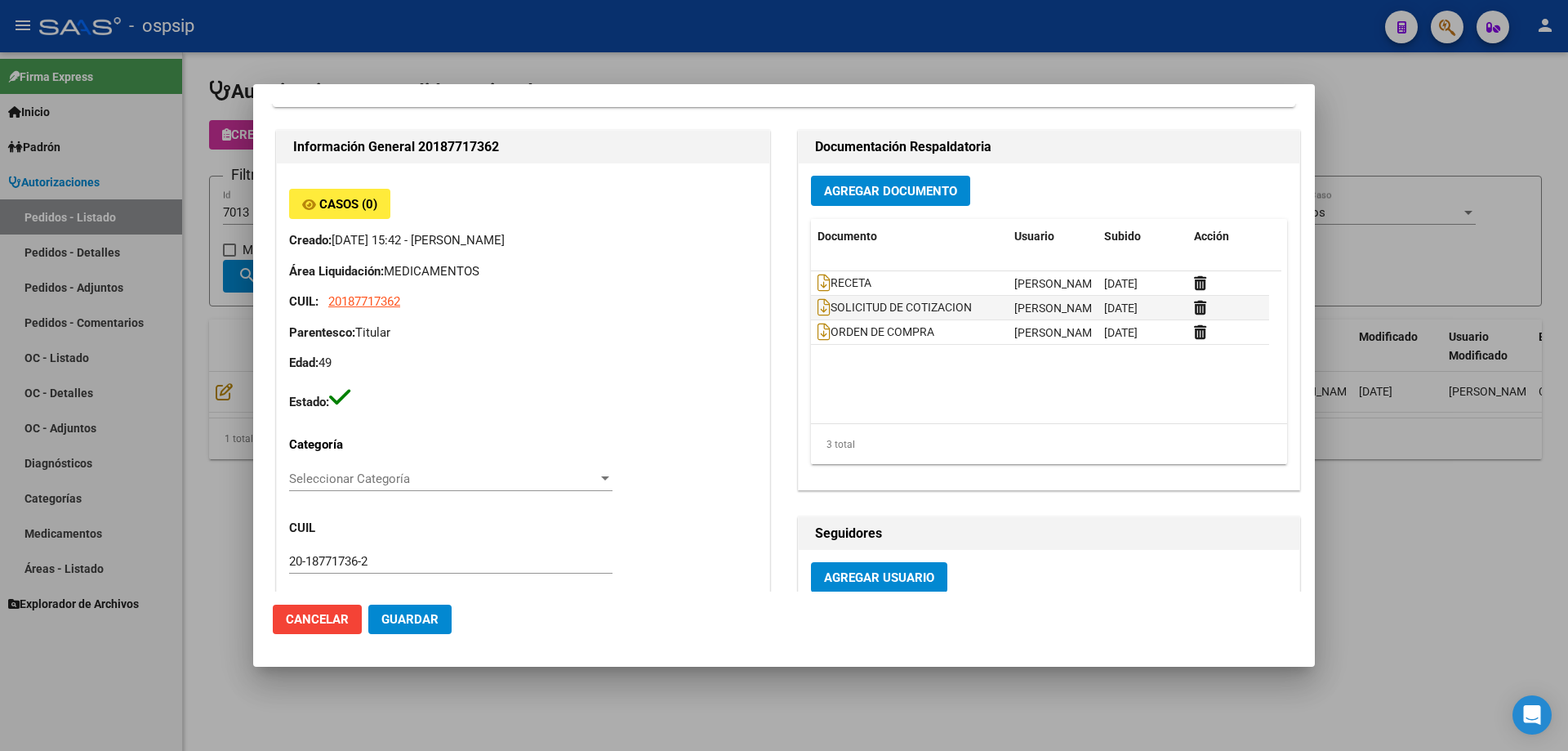
click at [194, 264] on div at bounding box center [784, 376] width 1568 height 751
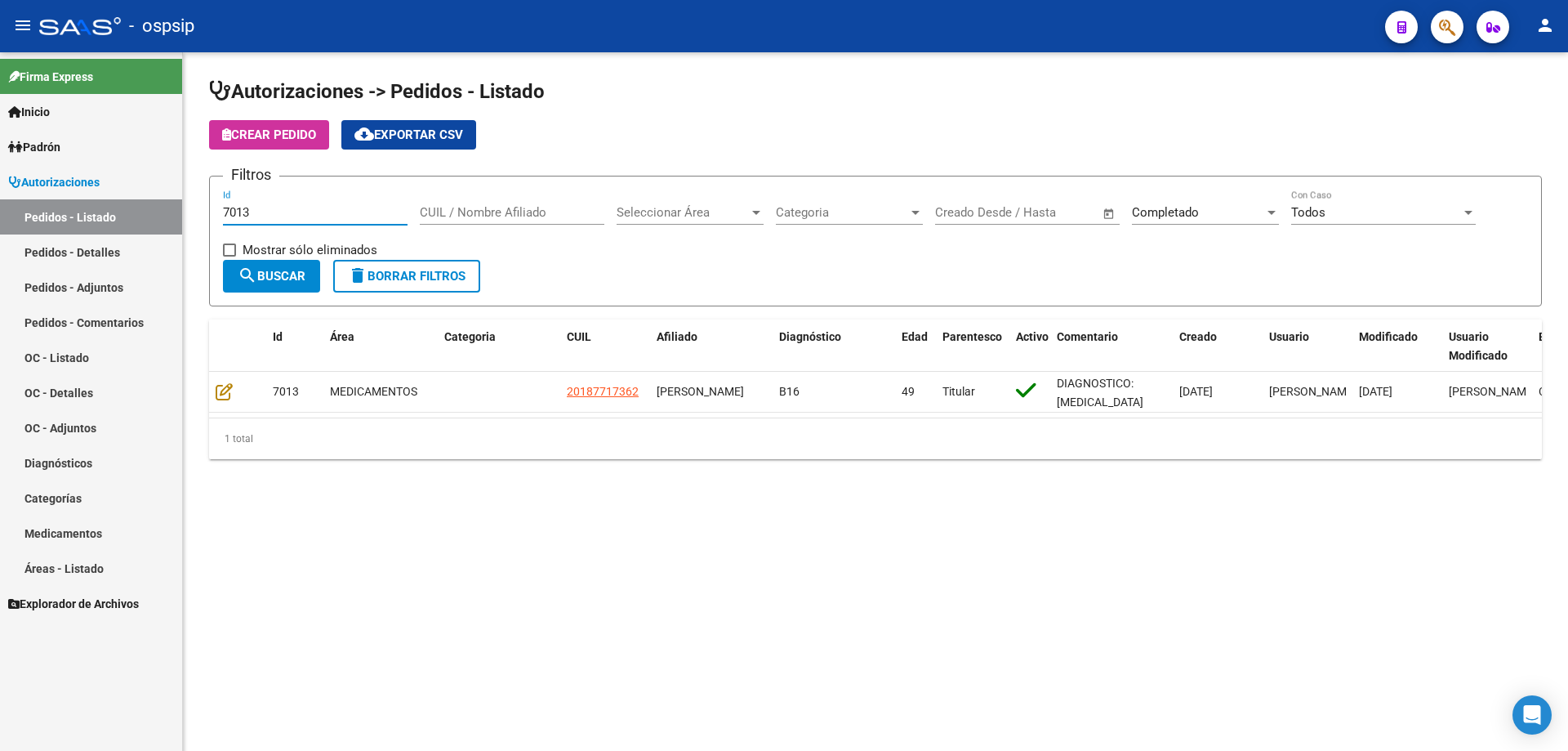
drag, startPoint x: 83, startPoint y: 209, endPoint x: 31, endPoint y: 207, distance: 52.0
click at [31, 207] on mat-sidenav-container "Firma Express Inicio Calendario SSS Instructivos Contacto OS Padrón Afiliados E…" at bounding box center [784, 402] width 1568 height 698
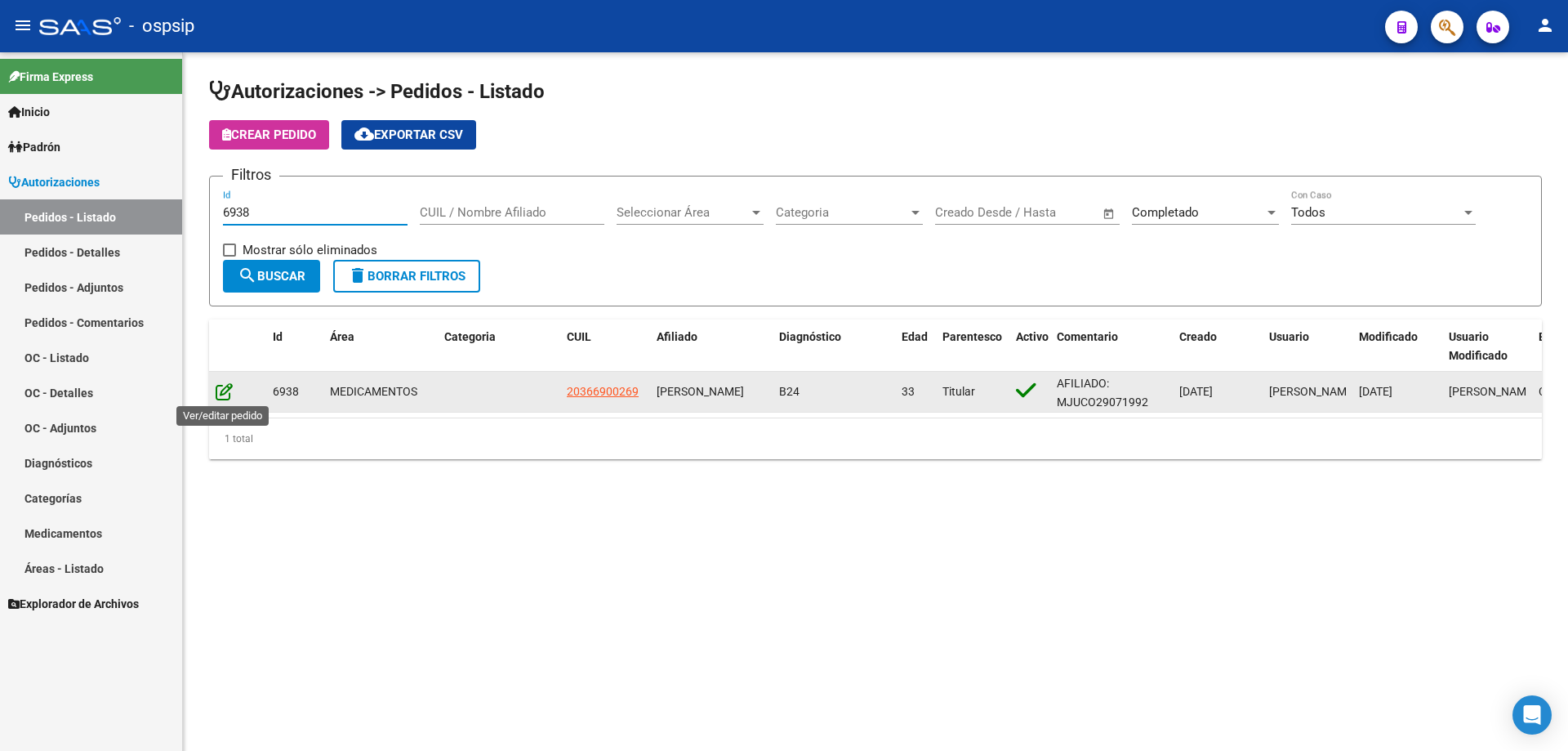
type input "6938"
click at [224, 394] on icon at bounding box center [224, 391] width 18 height 18
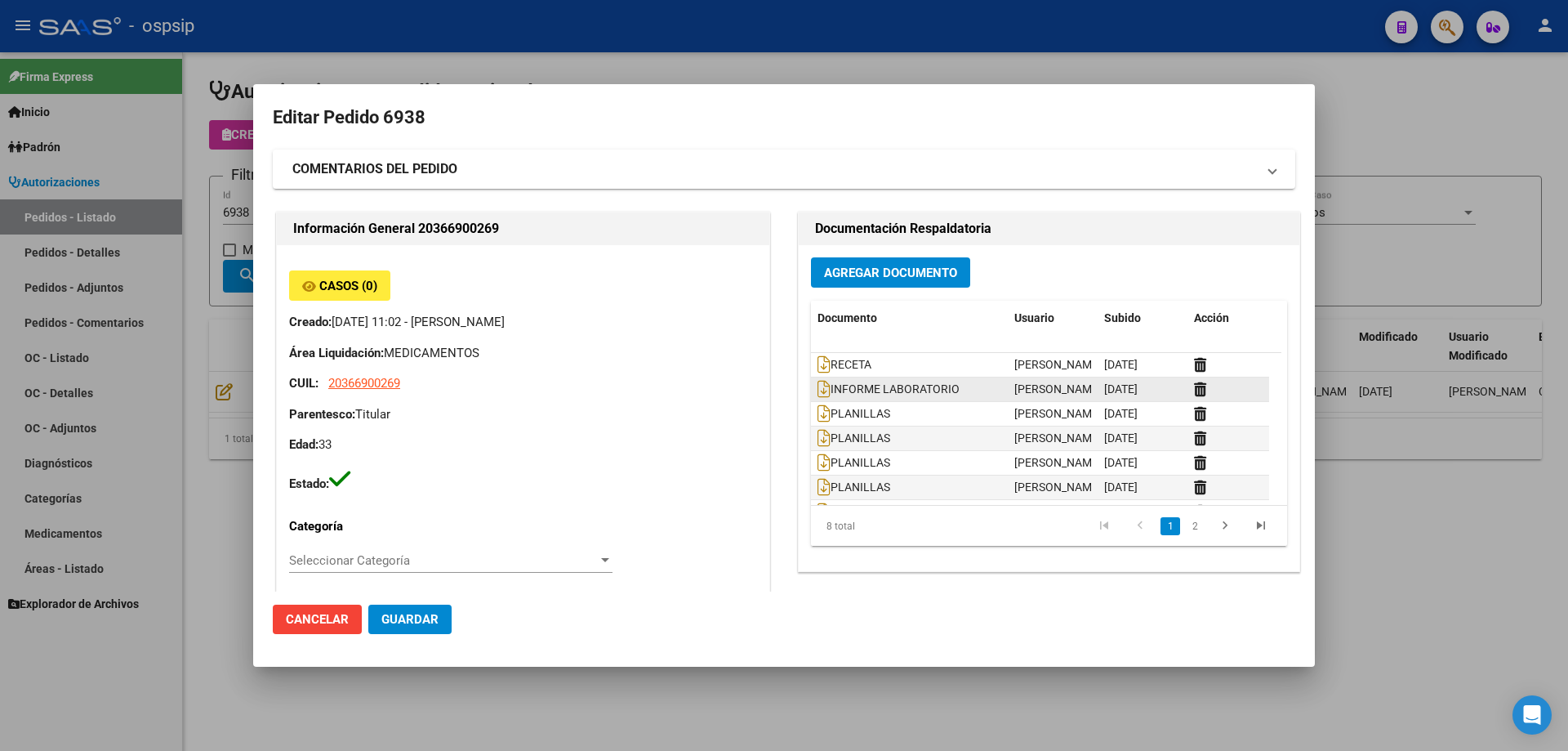
type input "[PERSON_NAME]"
type input "[GEOGRAPHIC_DATA], [US_STATE], [GEOGRAPHIC_DATA] Y [GEOGRAPHIC_DATA] 1108"
click at [818, 365] on icon at bounding box center [823, 364] width 13 height 18
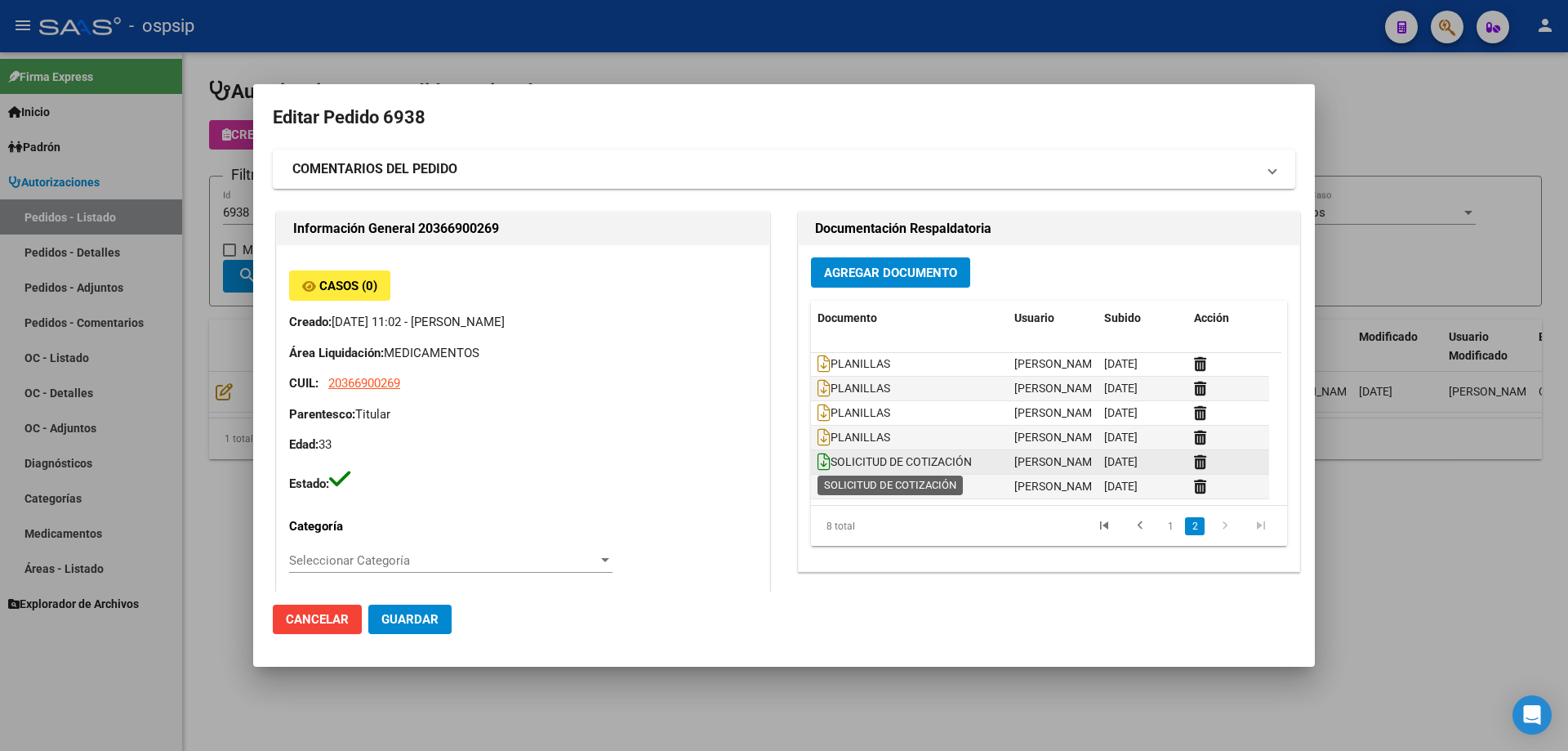
click at [822, 459] on icon at bounding box center [823, 461] width 13 height 18
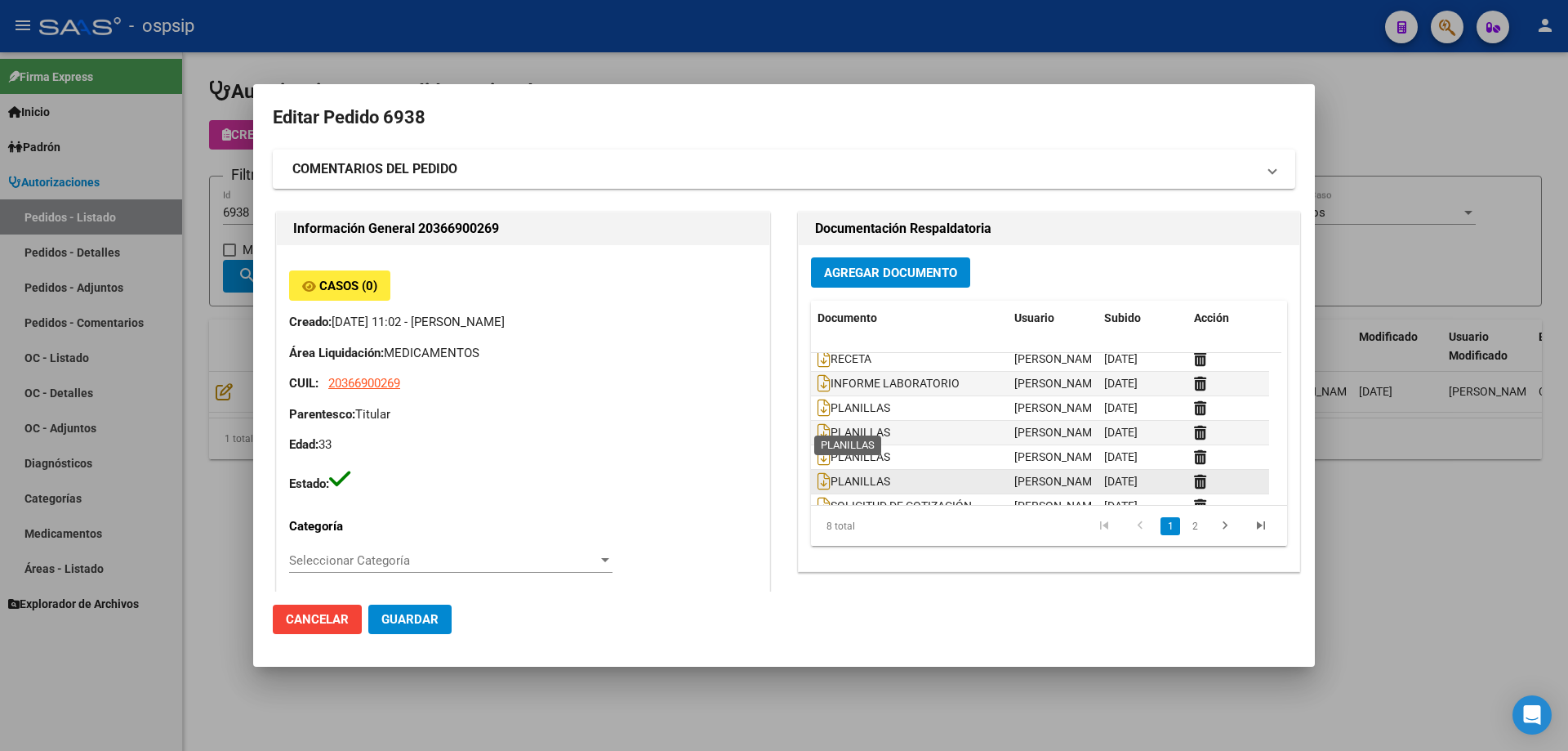
scroll to position [0, 0]
click at [446, 167] on strong "COMENTARIOS DEL PEDIDO" at bounding box center [374, 169] width 165 height 20
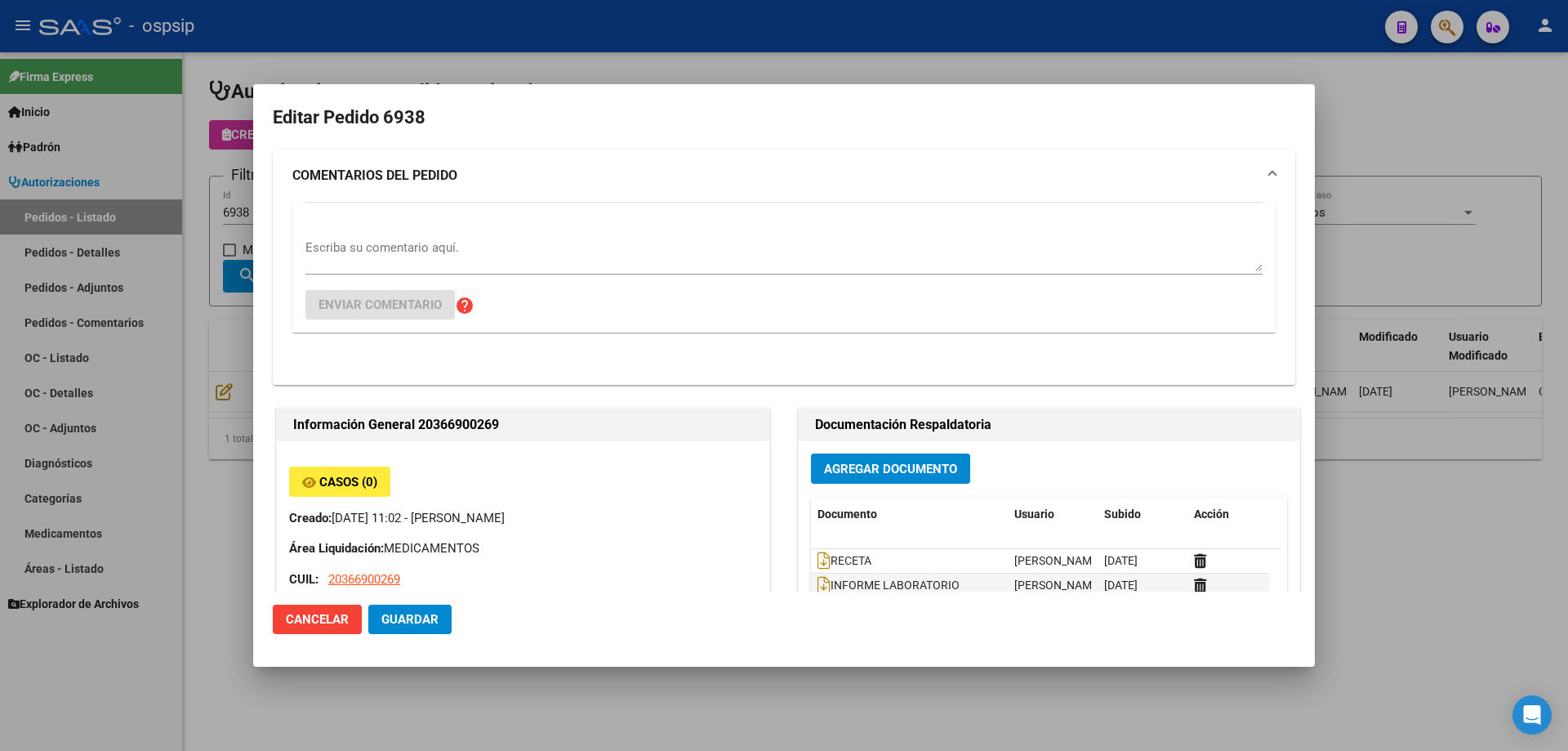
click at [424, 254] on textarea "Escriba su comentario aquí." at bounding box center [784, 256] width 958 height 33
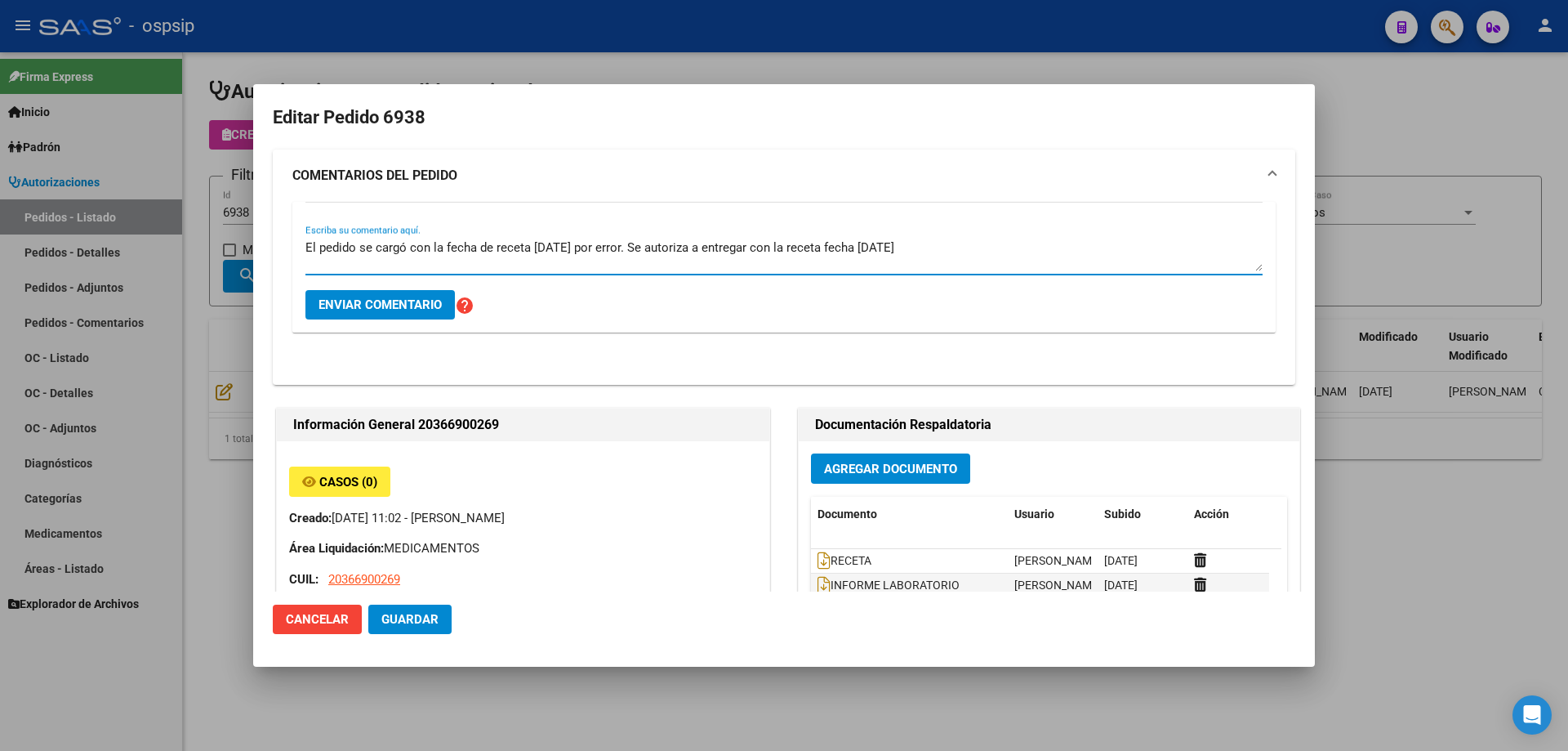
click at [1038, 250] on textarea "El pedido se cargó con la fecha de receta [DATE] por error. Se autoriza a entre…" at bounding box center [784, 256] width 958 height 33
type textarea "El pedido se cargó con la fecha de receta [DATE] por error. Se autoriza a entre…"
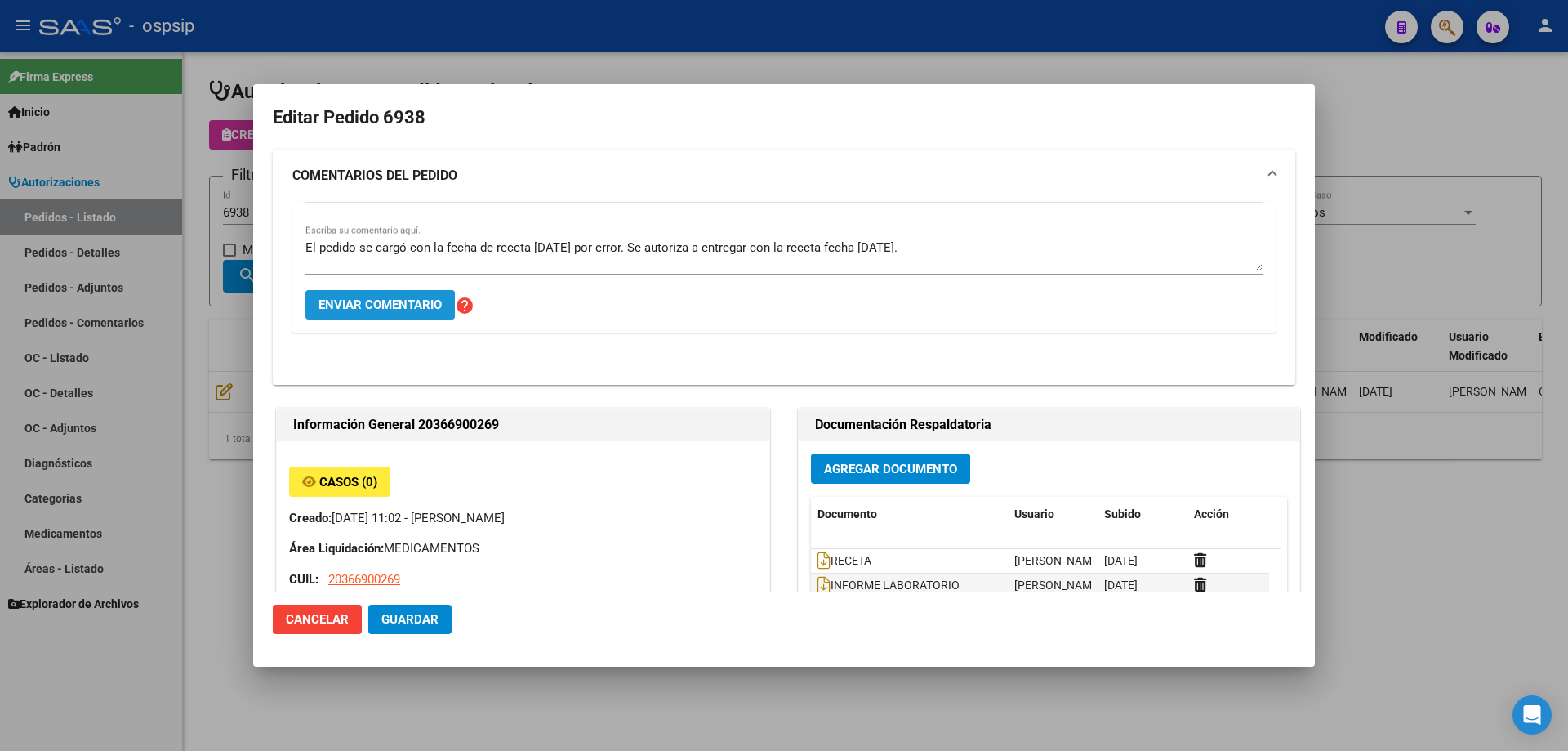
click at [381, 305] on span "Enviar comentario" at bounding box center [380, 304] width 123 height 15
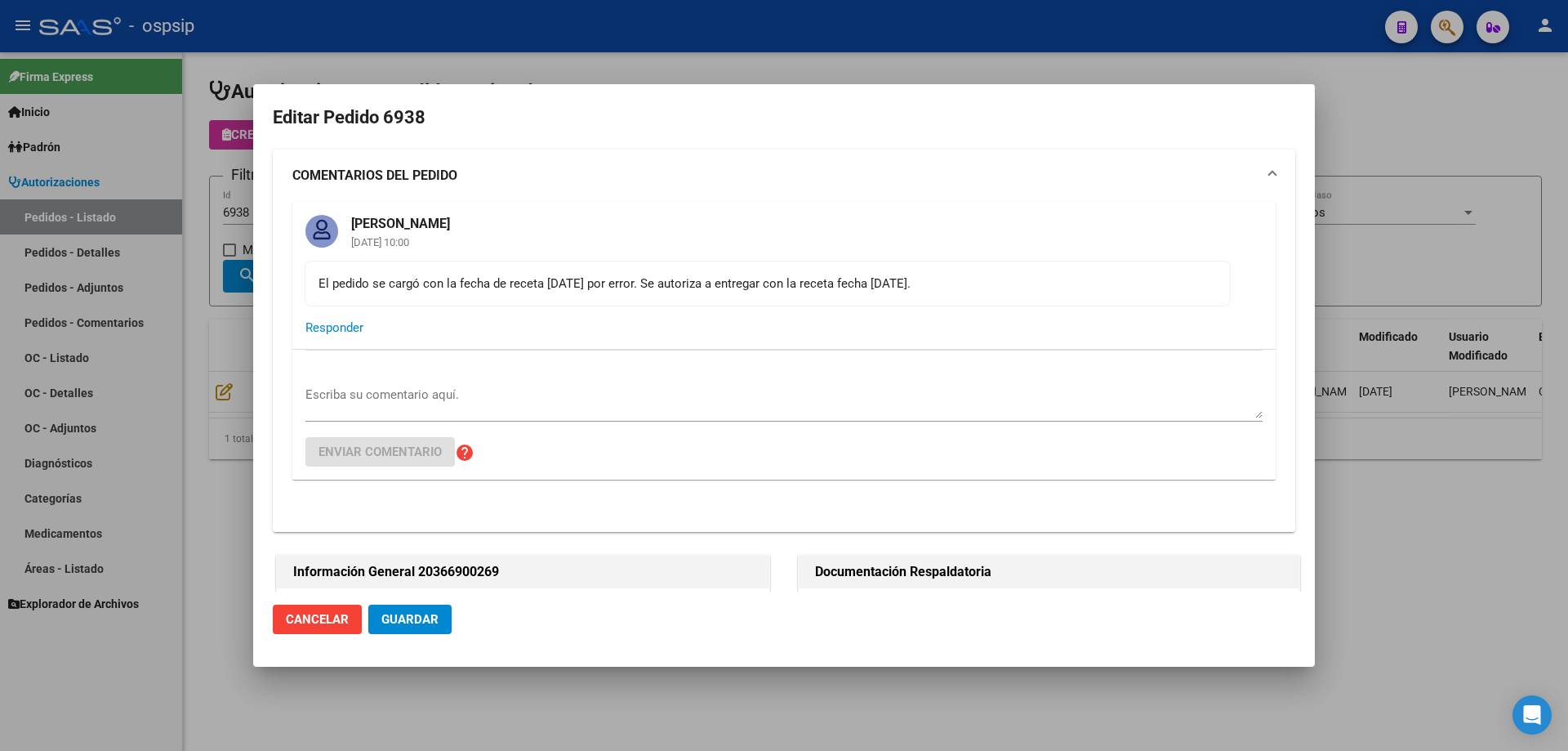
click at [223, 230] on div at bounding box center [784, 376] width 1568 height 751
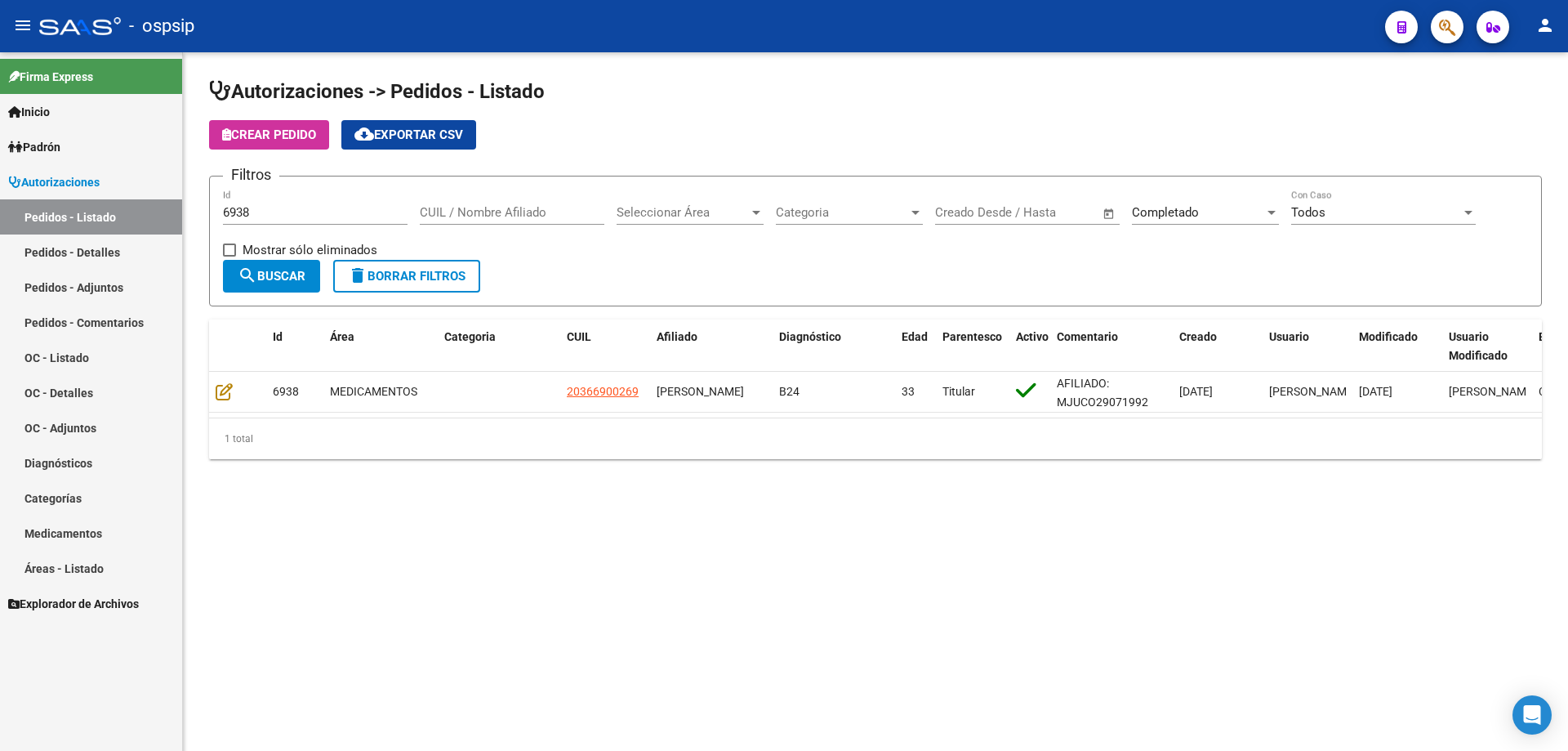
drag, startPoint x: 296, startPoint y: 202, endPoint x: 260, endPoint y: 204, distance: 36.1
click at [185, 204] on div "Autorizaciones -> Pedidos - Listado Crear Pedido cloud_download Exportar CSV Fi…" at bounding box center [876, 282] width 1385 height 459
drag, startPoint x: 262, startPoint y: 204, endPoint x: 240, endPoint y: 208, distance: 22.4
click at [240, 208] on div "6938 Id" at bounding box center [315, 207] width 184 height 35
drag, startPoint x: 240, startPoint y: 208, endPoint x: 266, endPoint y: 208, distance: 26.0
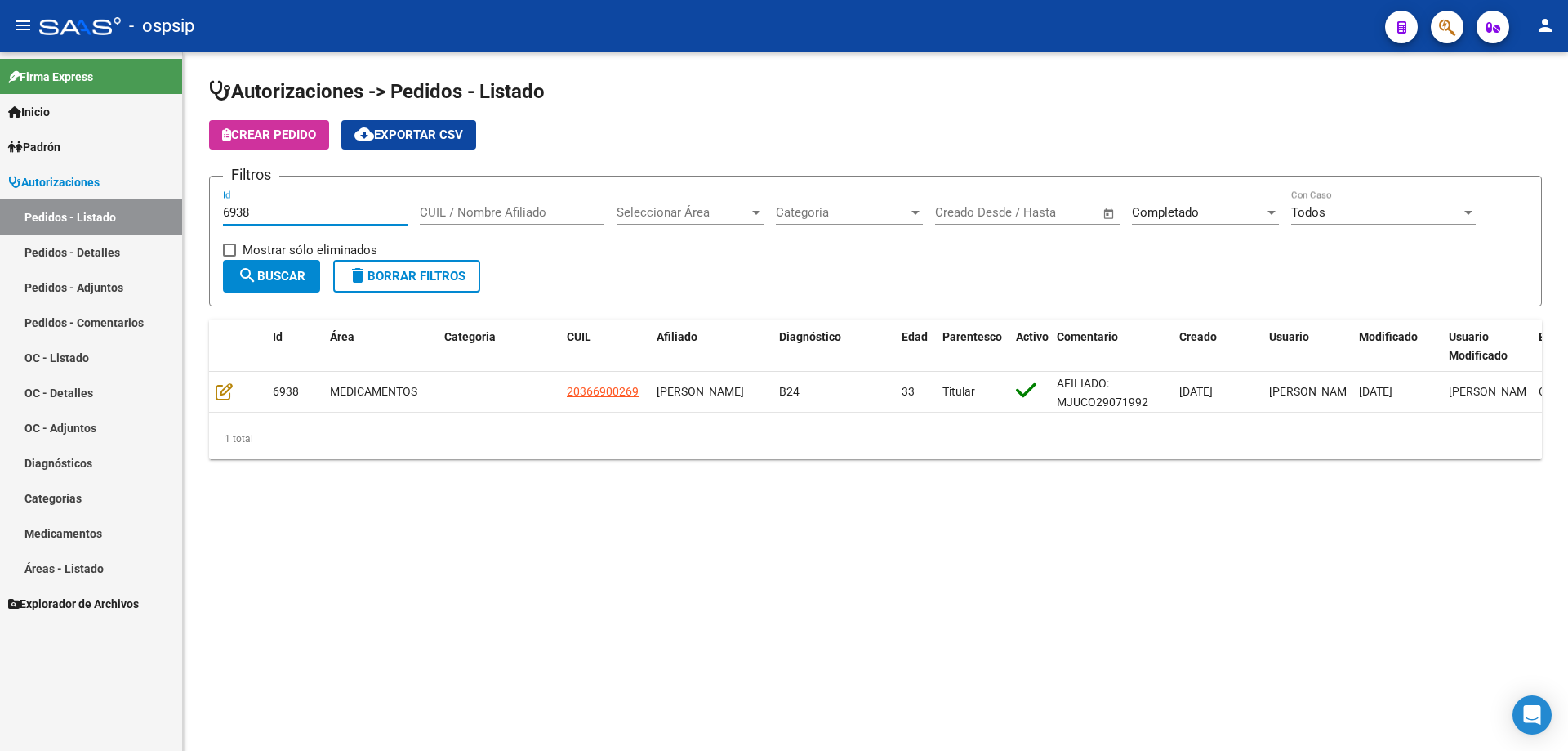
click at [266, 208] on input "6938" at bounding box center [315, 212] width 184 height 15
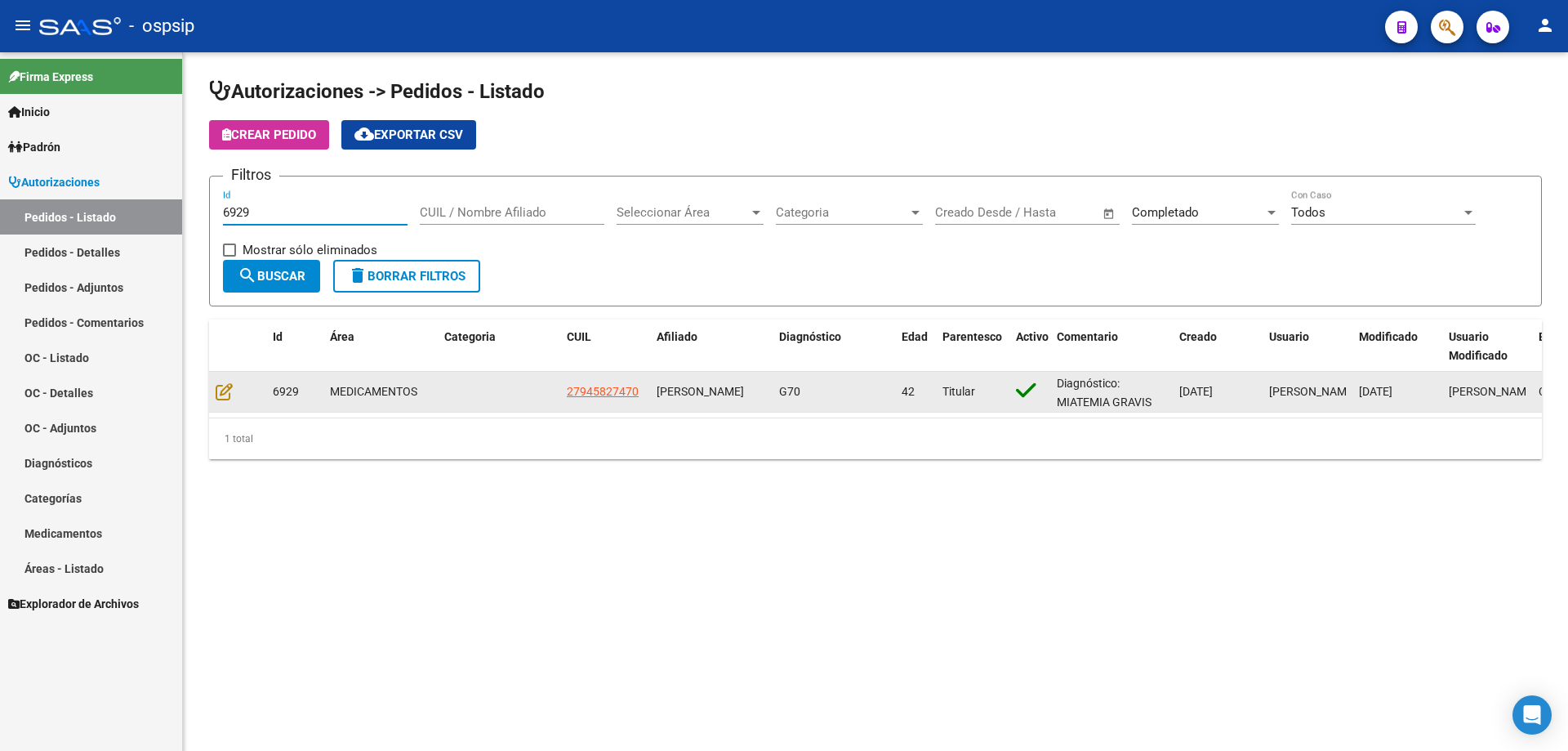
type input "6929"
click at [221, 402] on datatable-body-cell at bounding box center [237, 391] width 58 height 40
click at [221, 396] on icon at bounding box center [224, 391] width 18 height 18
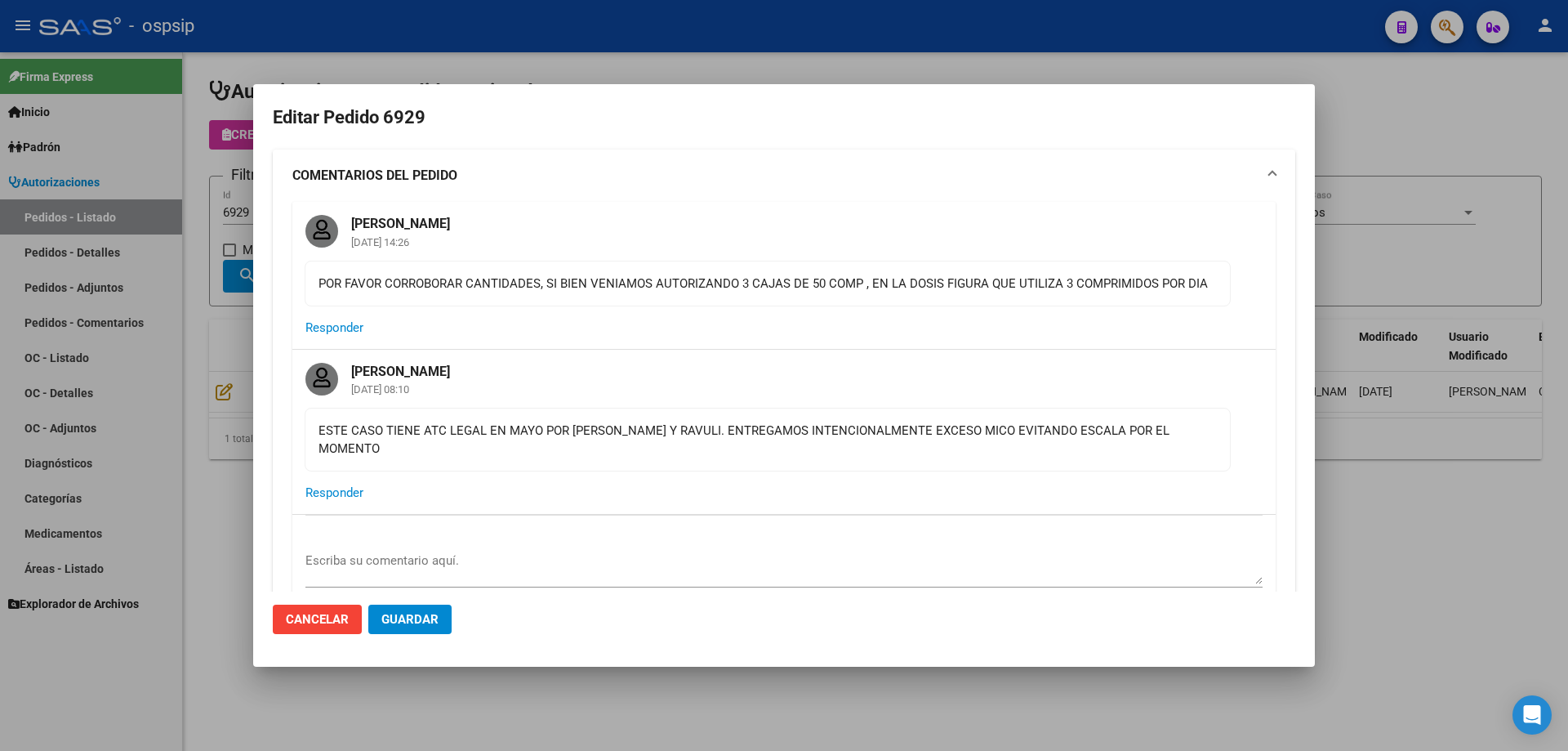
type input "Capital Federal, CABA, [GEOGRAPHIC_DATA] 543, Piso: 01, Departamento: A"
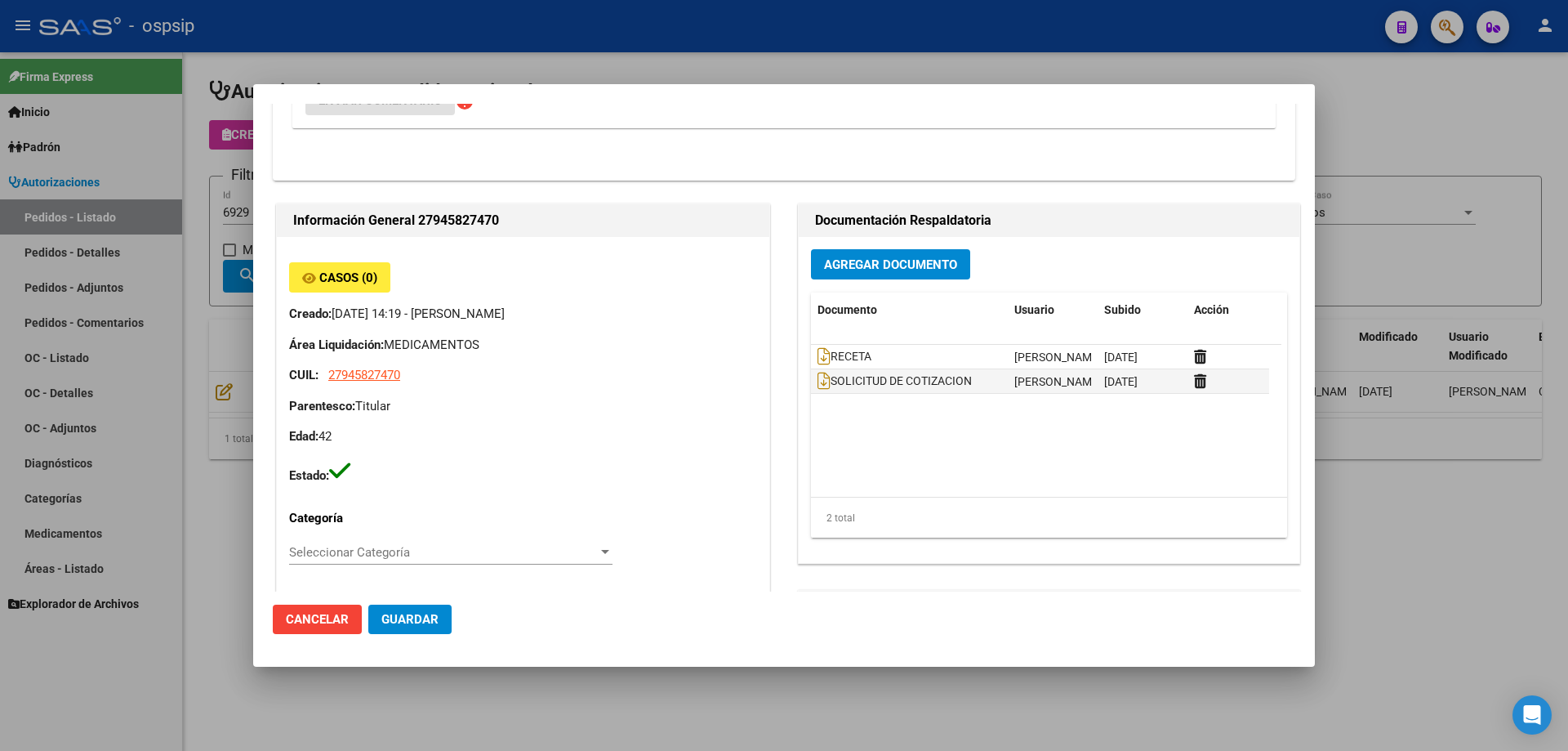
scroll to position [491, 0]
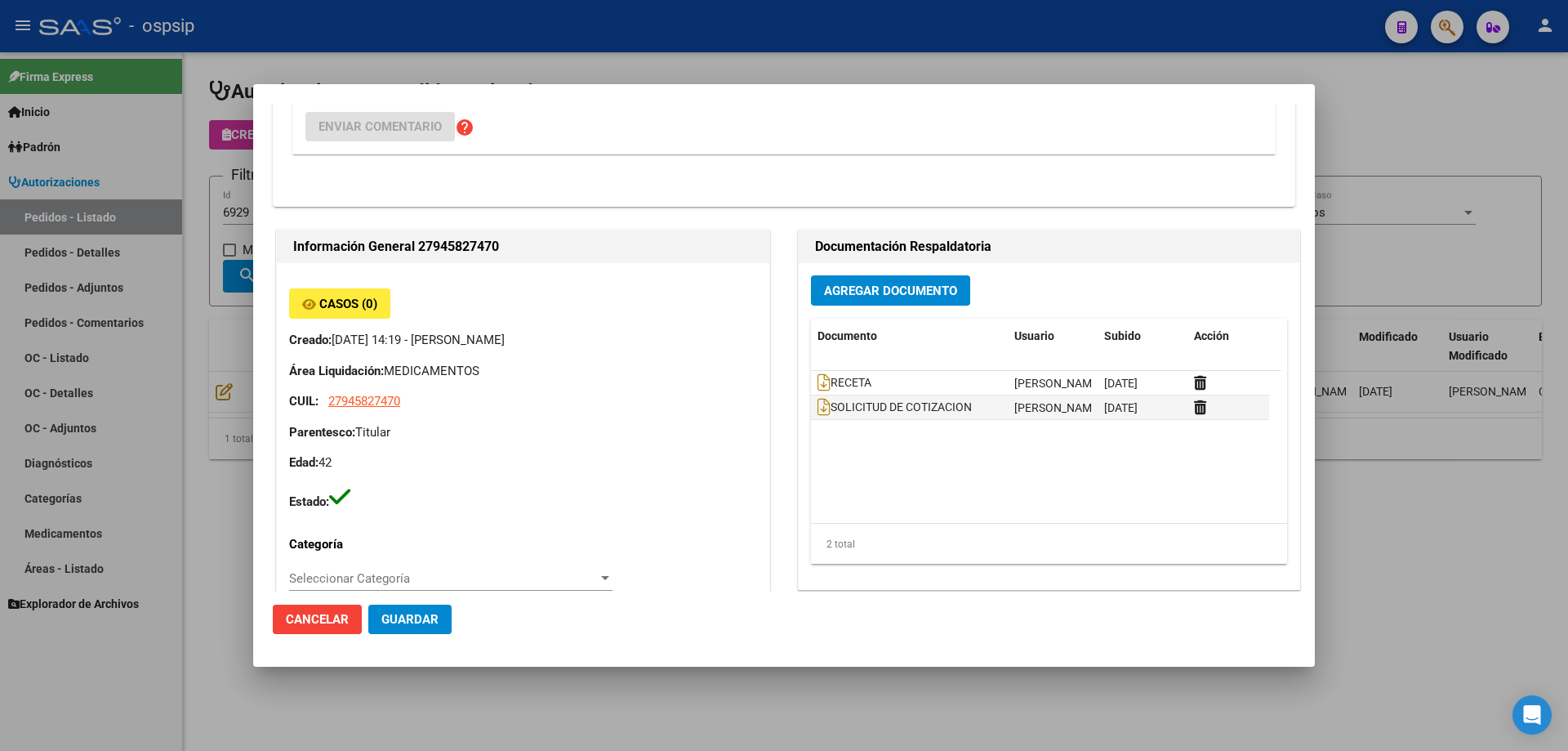
click at [881, 284] on span "Agregar Documento" at bounding box center [890, 291] width 134 height 15
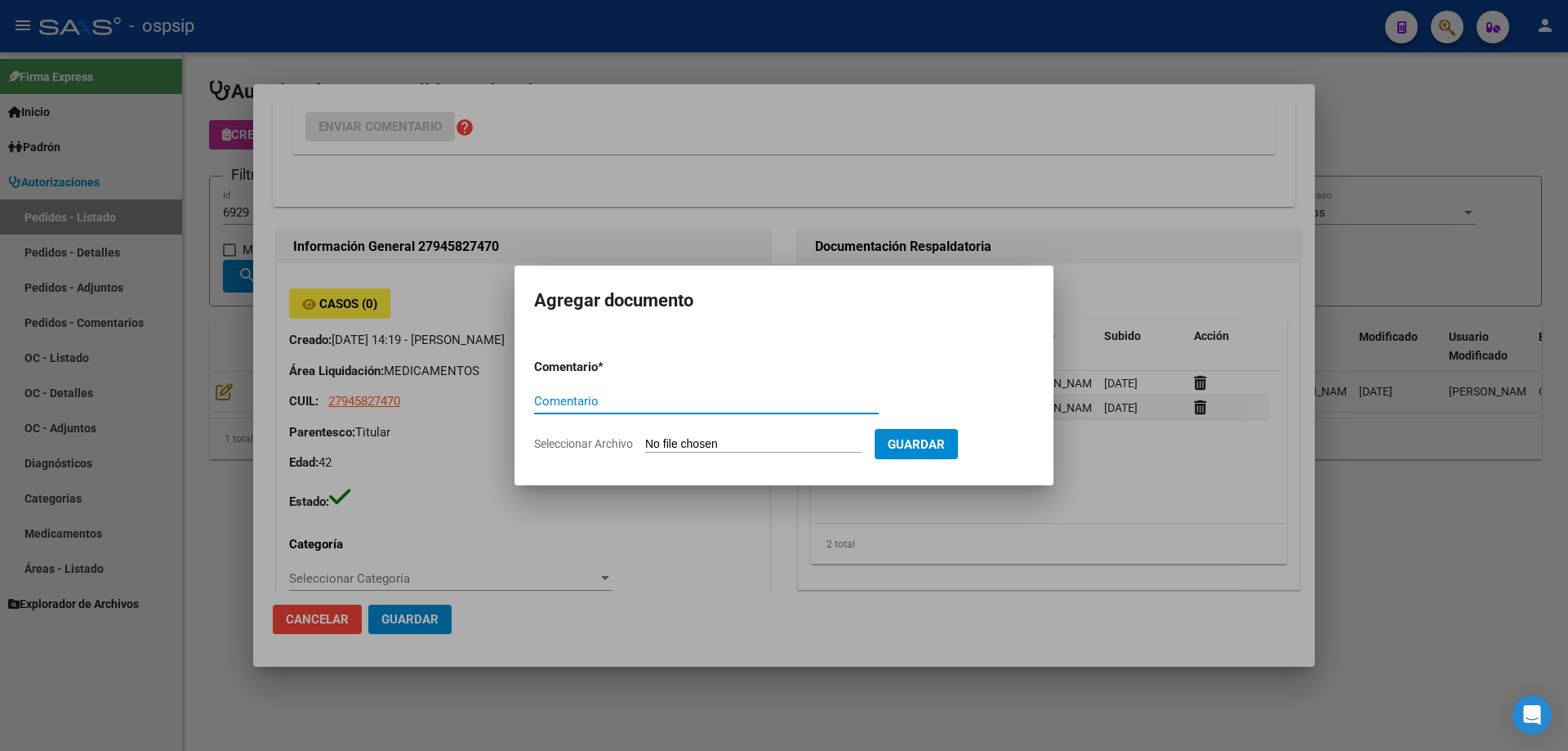
type input "o"
type input "ORDEN DE COMPRA"
type input "C:\fakepath\OC 6929 FLORES NEOSALUD (1).pdf"
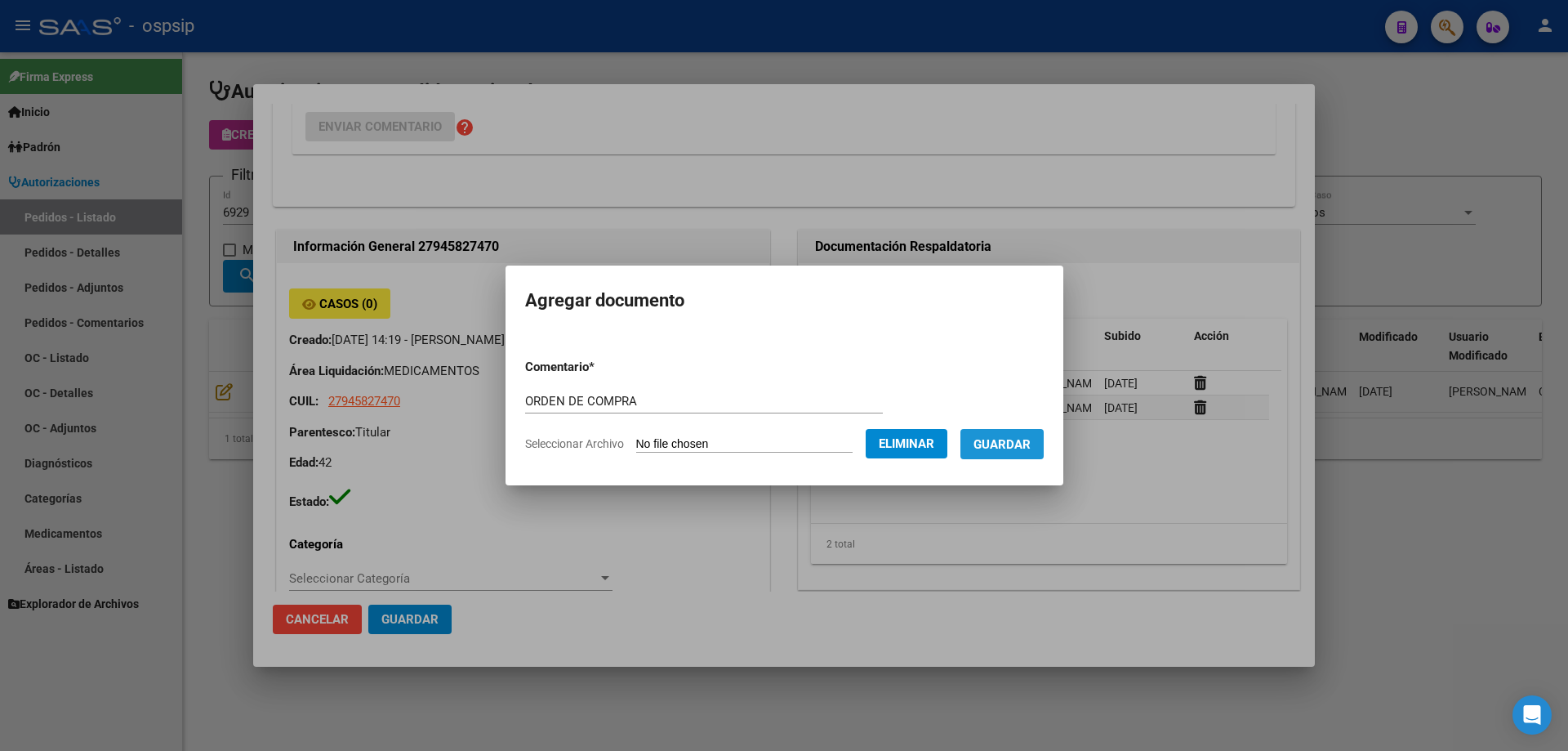
click at [1019, 456] on button "Guardar" at bounding box center [1001, 444] width 83 height 30
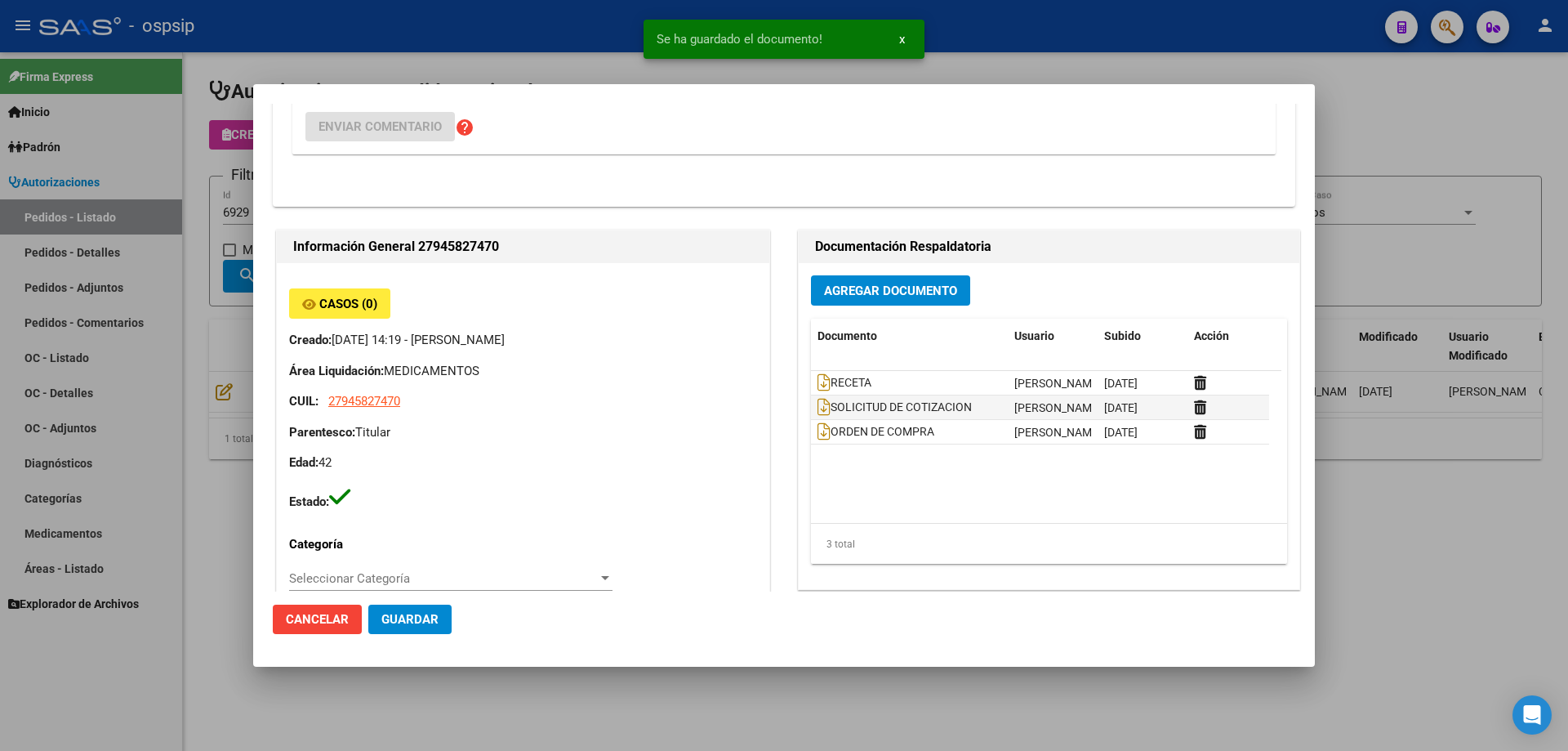
click at [241, 307] on div at bounding box center [784, 376] width 1568 height 751
